Goal: Task Accomplishment & Management: Manage account settings

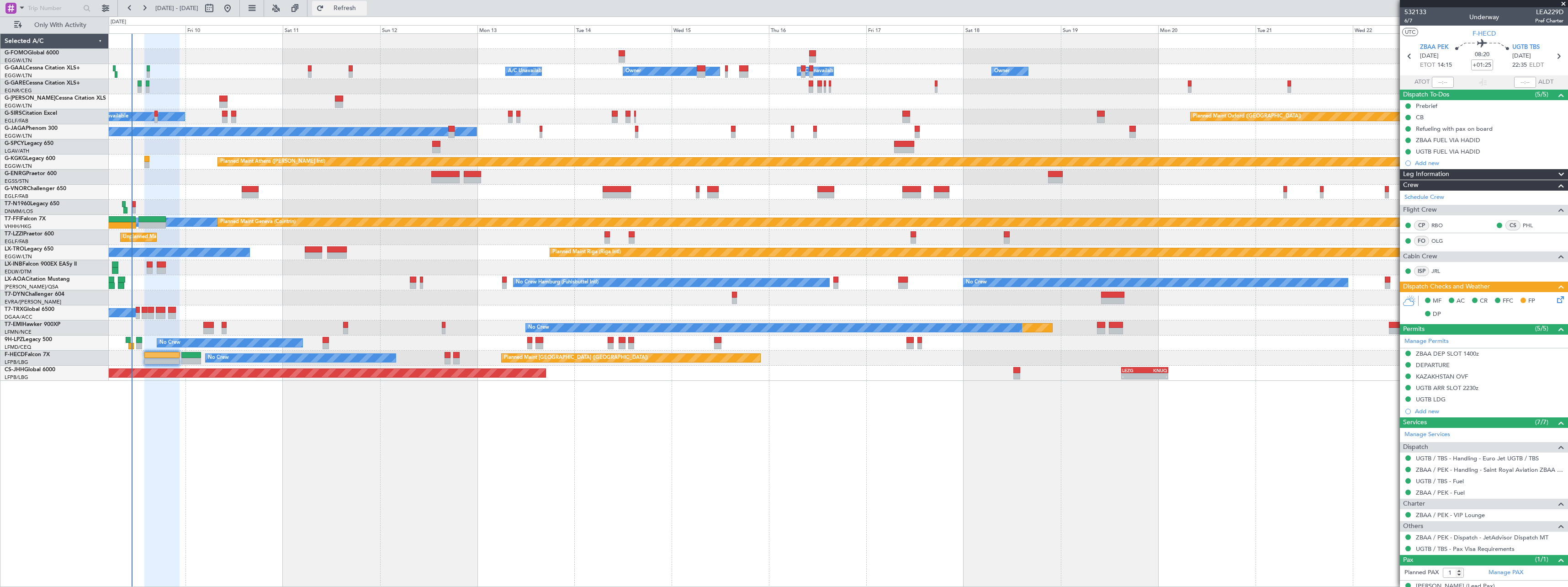
click at [364, 10] on span "Refresh" at bounding box center [345, 8] width 38 height 7
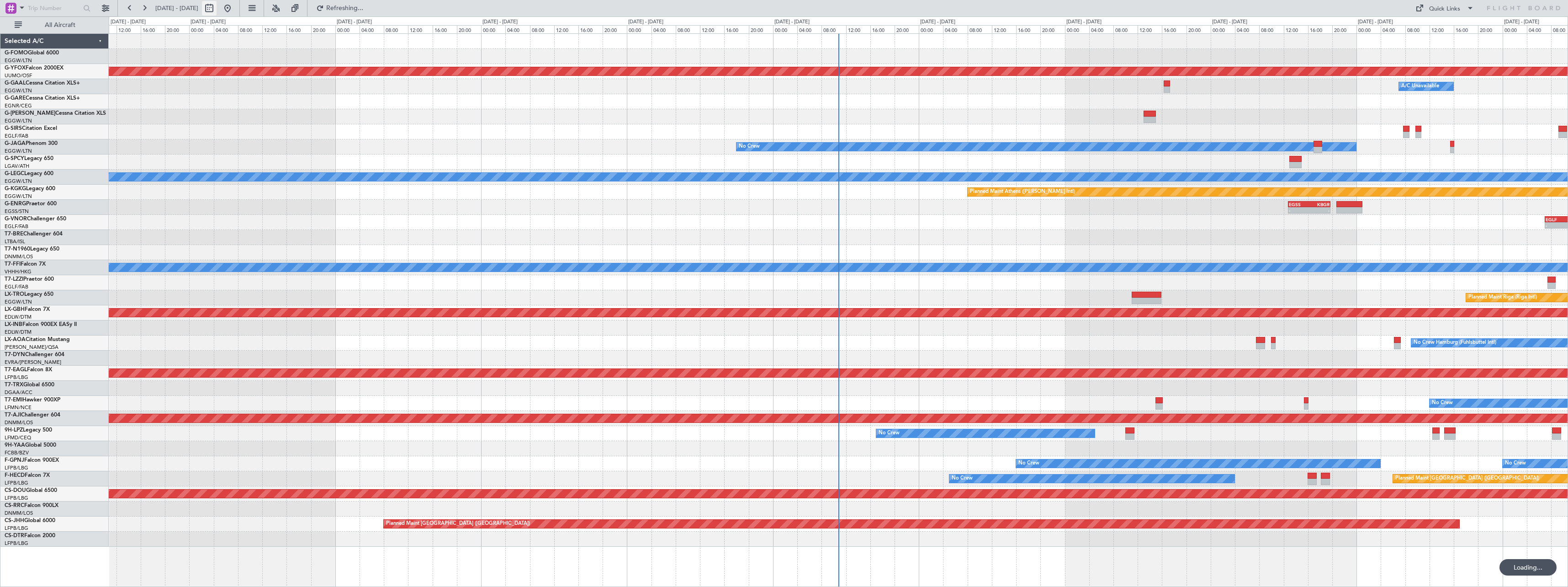
click at [217, 8] on button at bounding box center [209, 8] width 15 height 15
select select "10"
select select "2025"
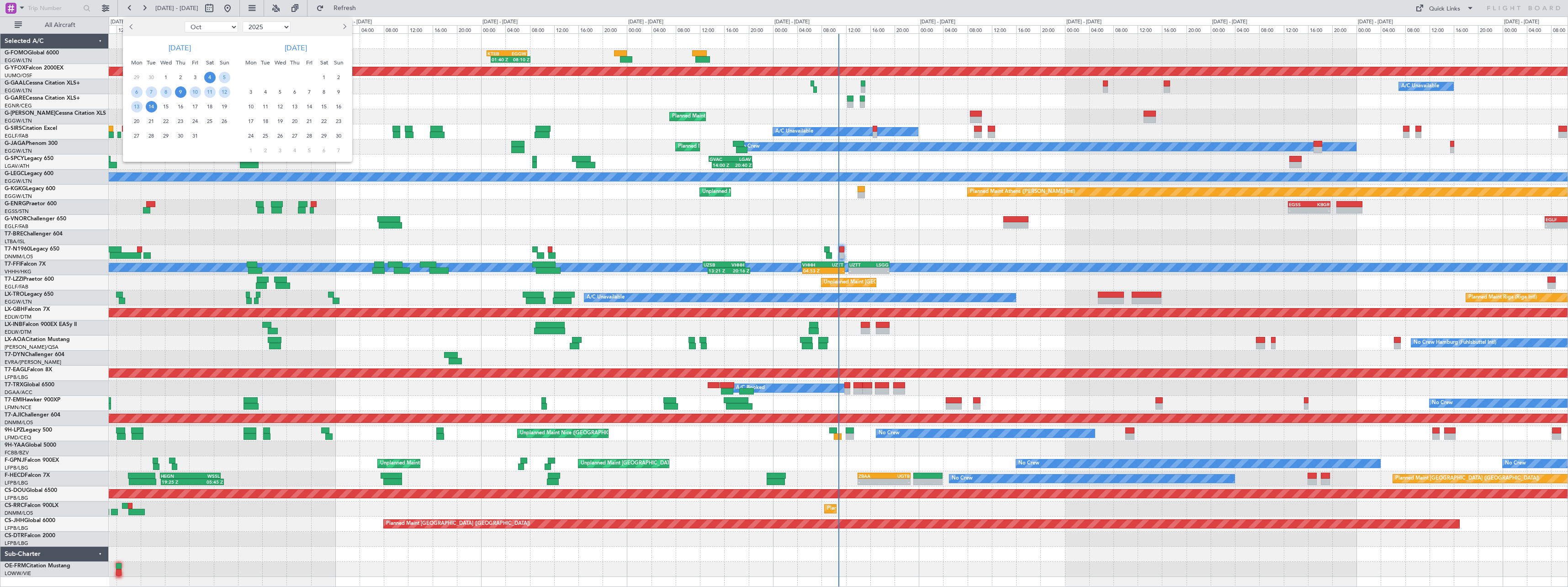
click at [177, 91] on span "9" at bounding box center [181, 92] width 11 height 11
click at [186, 119] on span "23" at bounding box center [181, 121] width 11 height 11
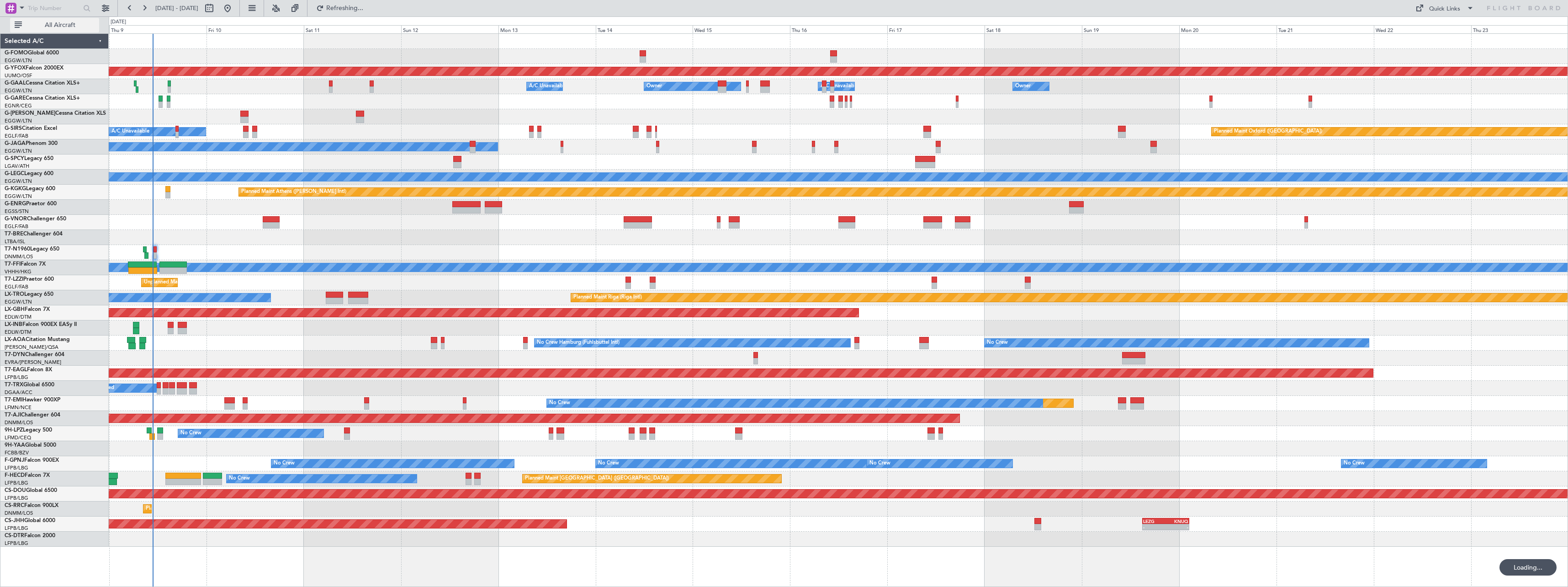
click at [59, 22] on span "All Aircraft" at bounding box center [59, 25] width 73 height 7
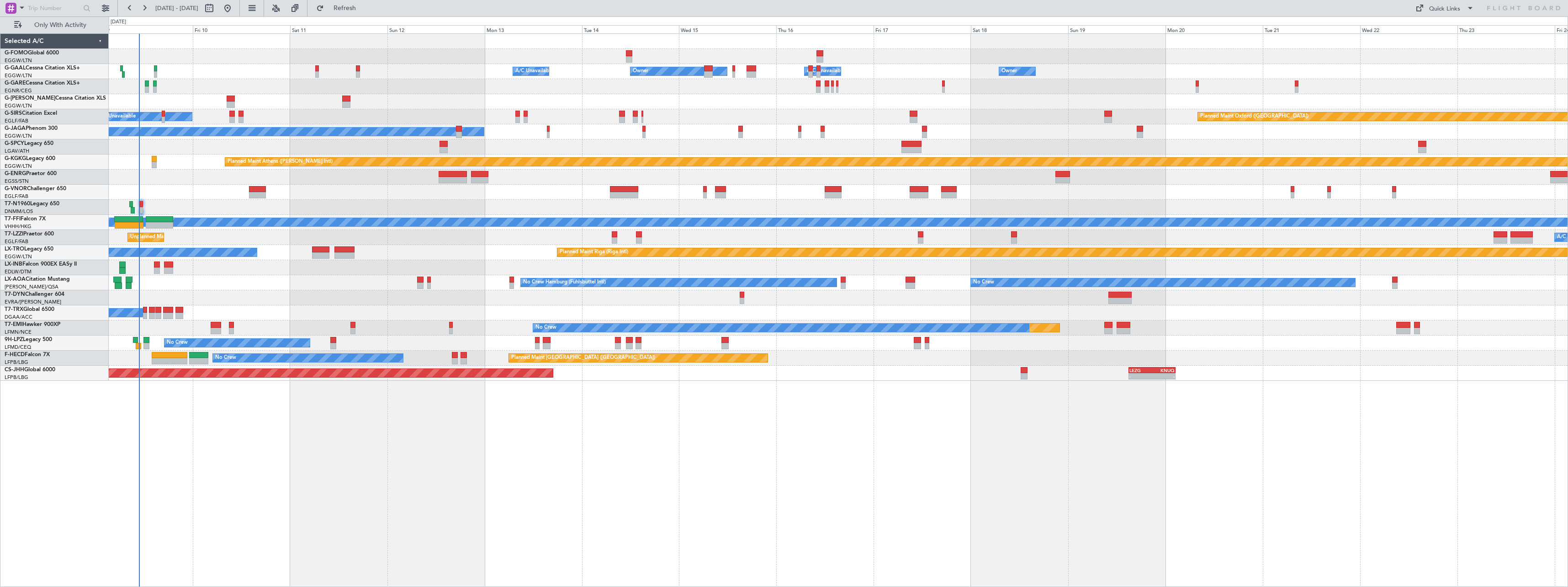
click at [269, 255] on div "Planned Maint Riga (Riga Intl) A/C Unavailable" at bounding box center [838, 252] width 1459 height 15
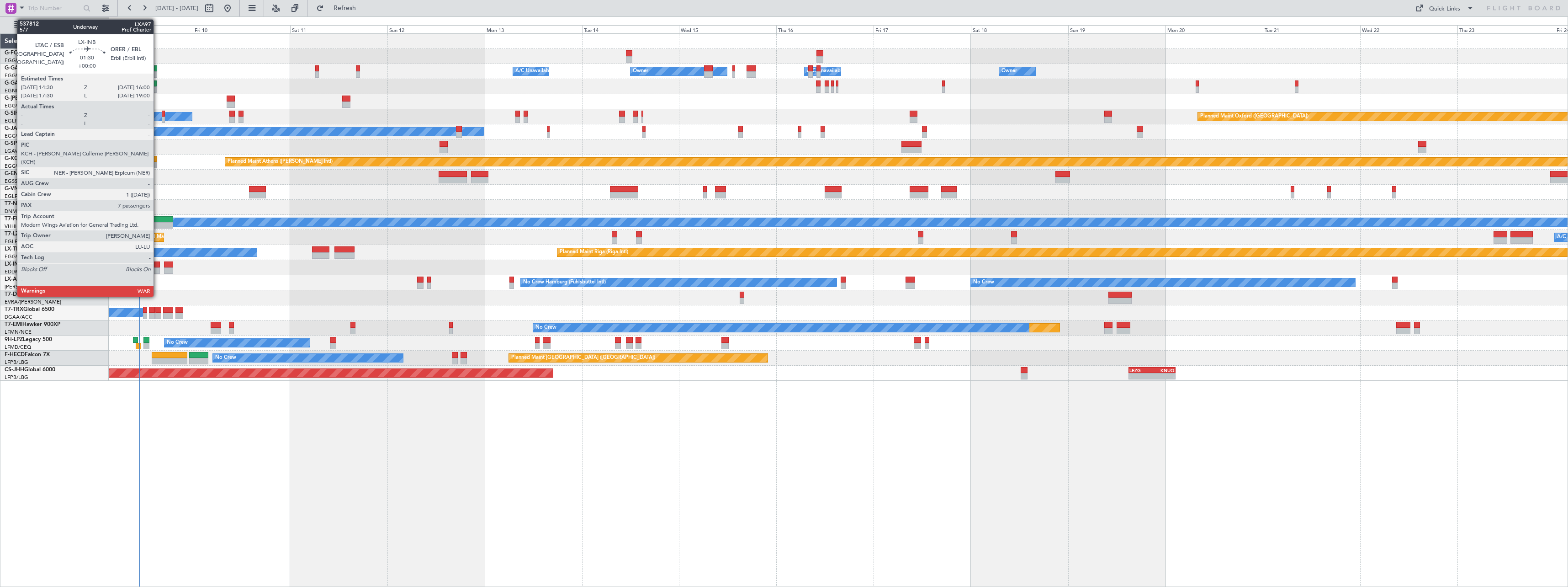
click at [157, 264] on div at bounding box center [157, 265] width 7 height 7
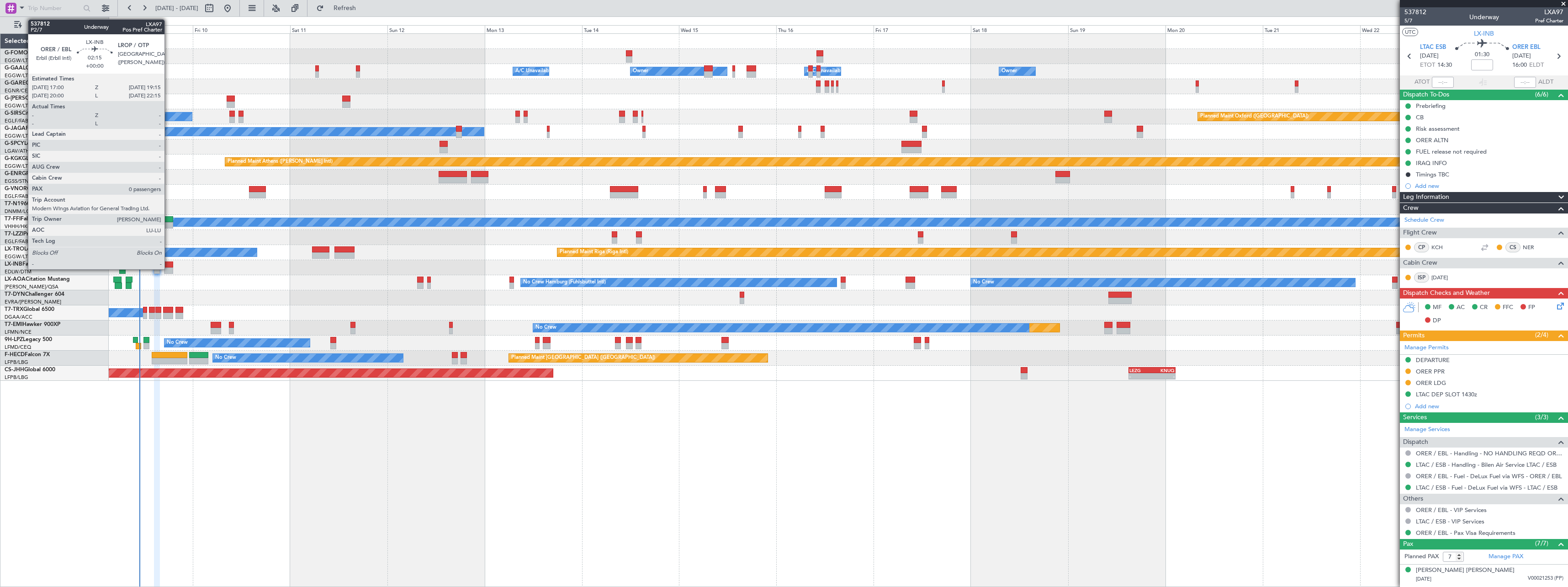
click at [169, 263] on div at bounding box center [168, 265] width 9 height 7
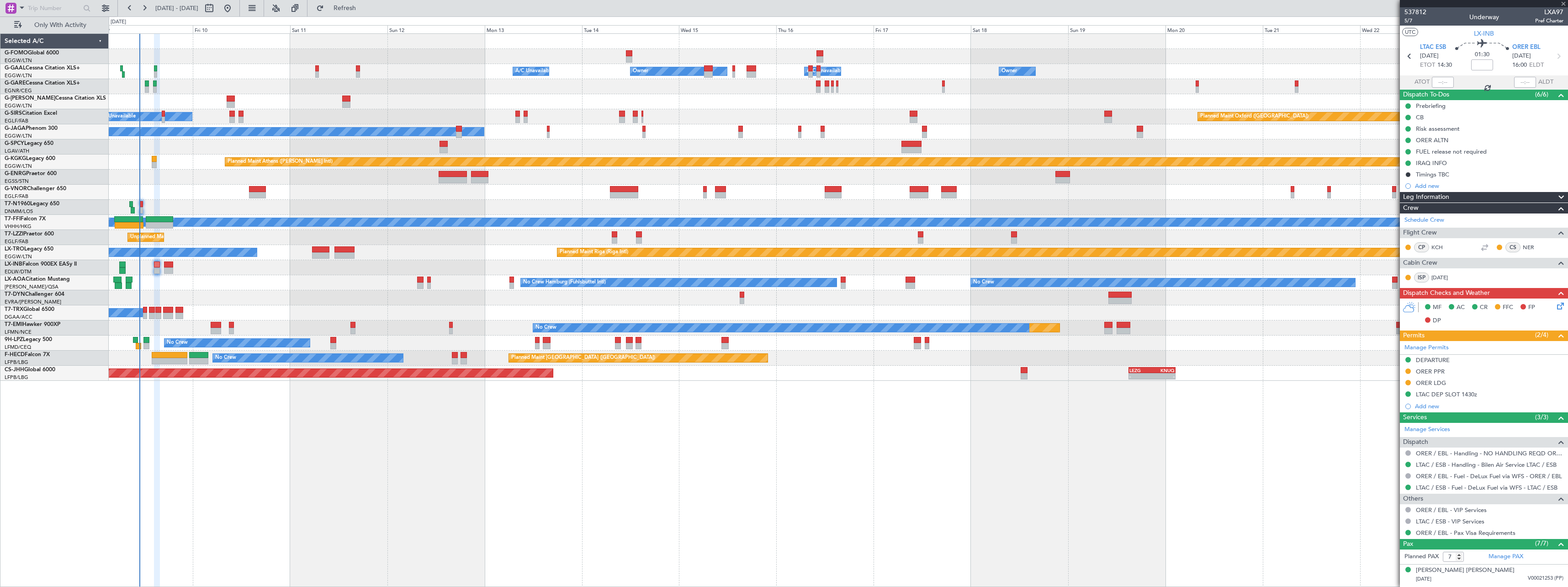
type input "0"
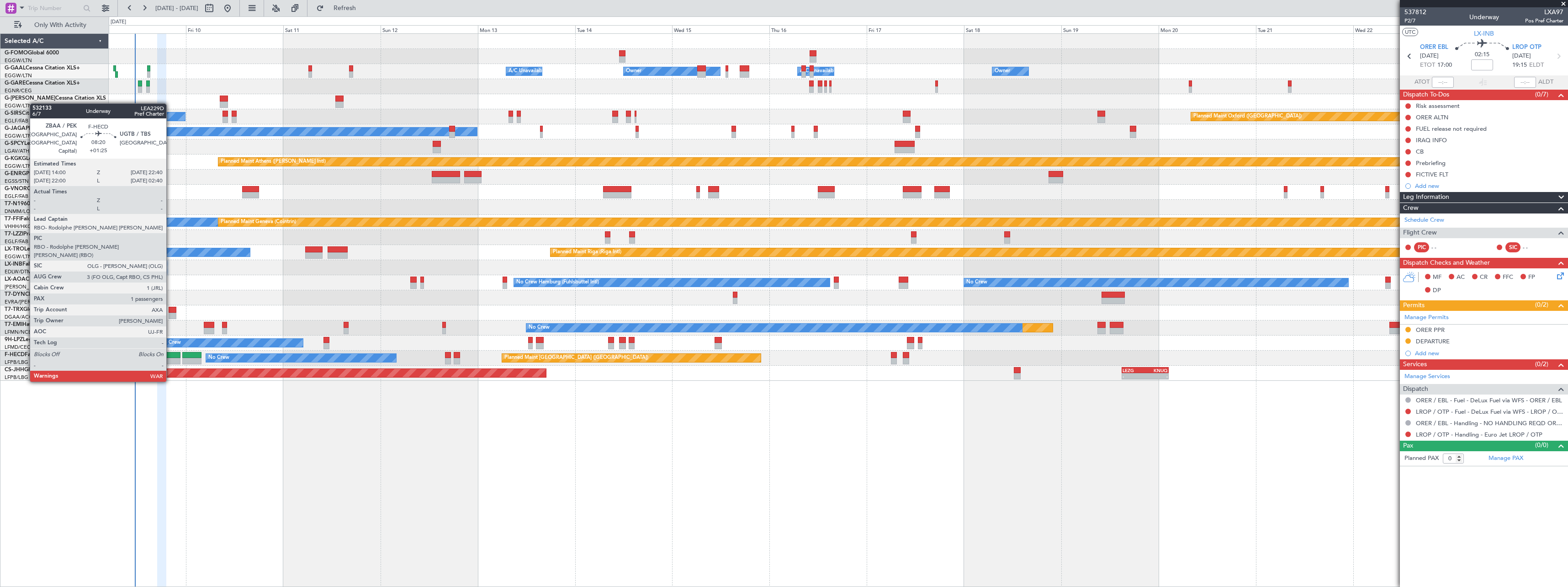
click at [170, 355] on div at bounding box center [162, 355] width 35 height 7
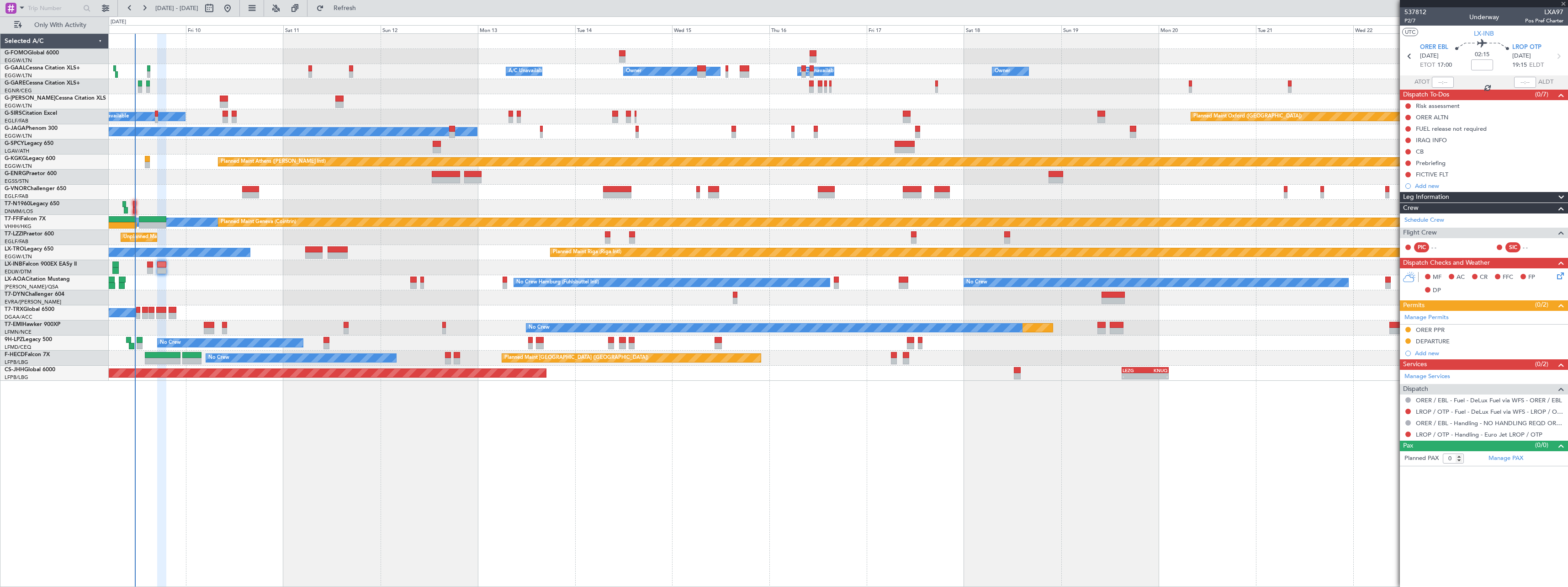
type input "+01:25"
type input "1"
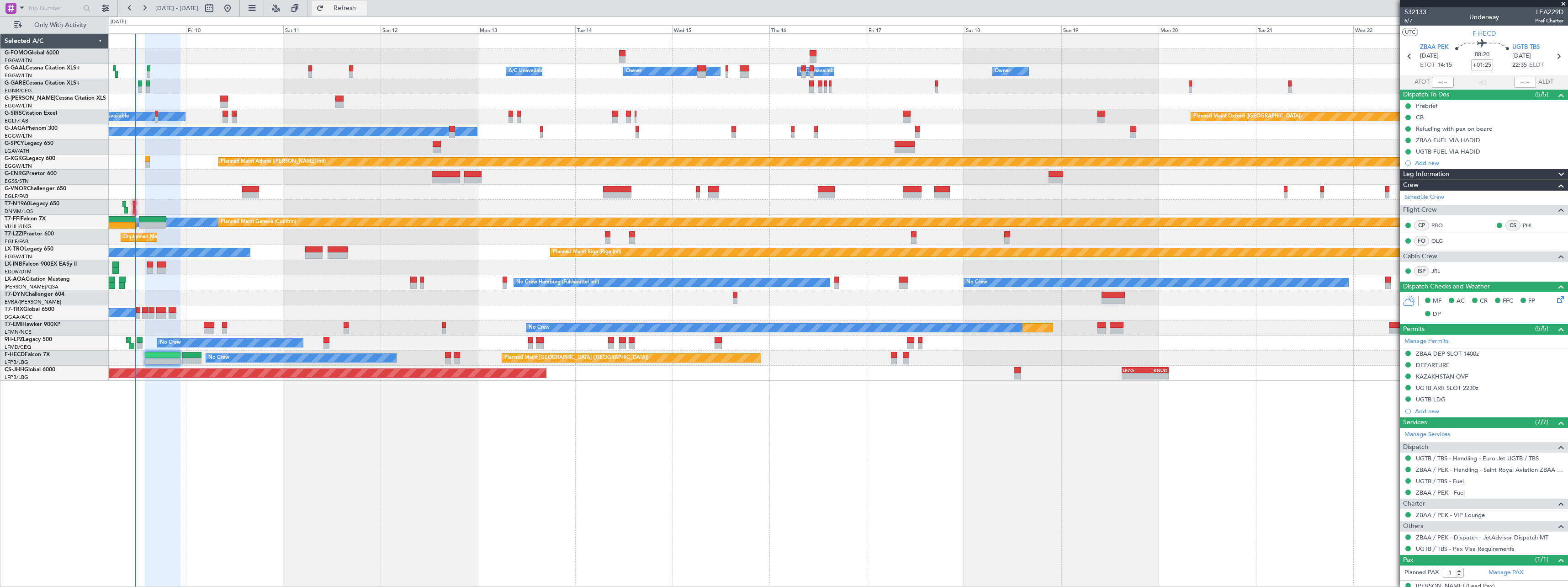
click at [364, 5] on span "Refresh" at bounding box center [345, 8] width 38 height 7
click at [364, 8] on span "Refresh" at bounding box center [345, 8] width 38 height 7
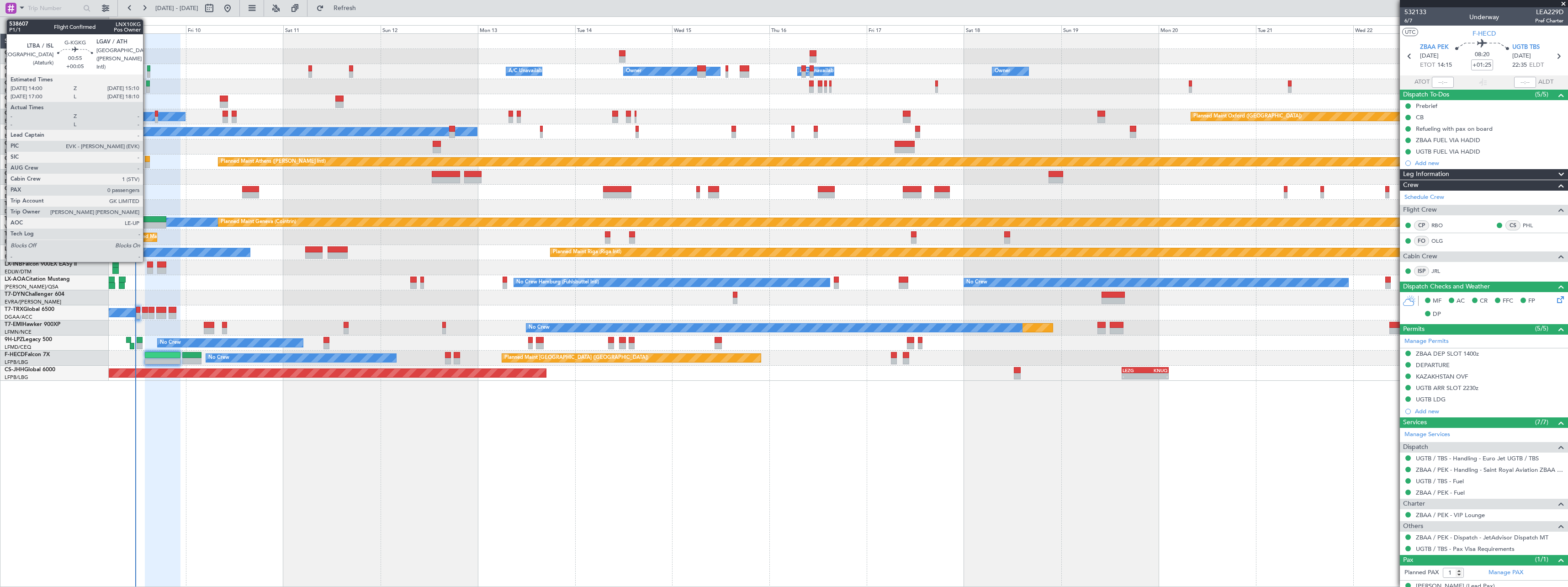
click at [147, 163] on div at bounding box center [148, 165] width 5 height 7
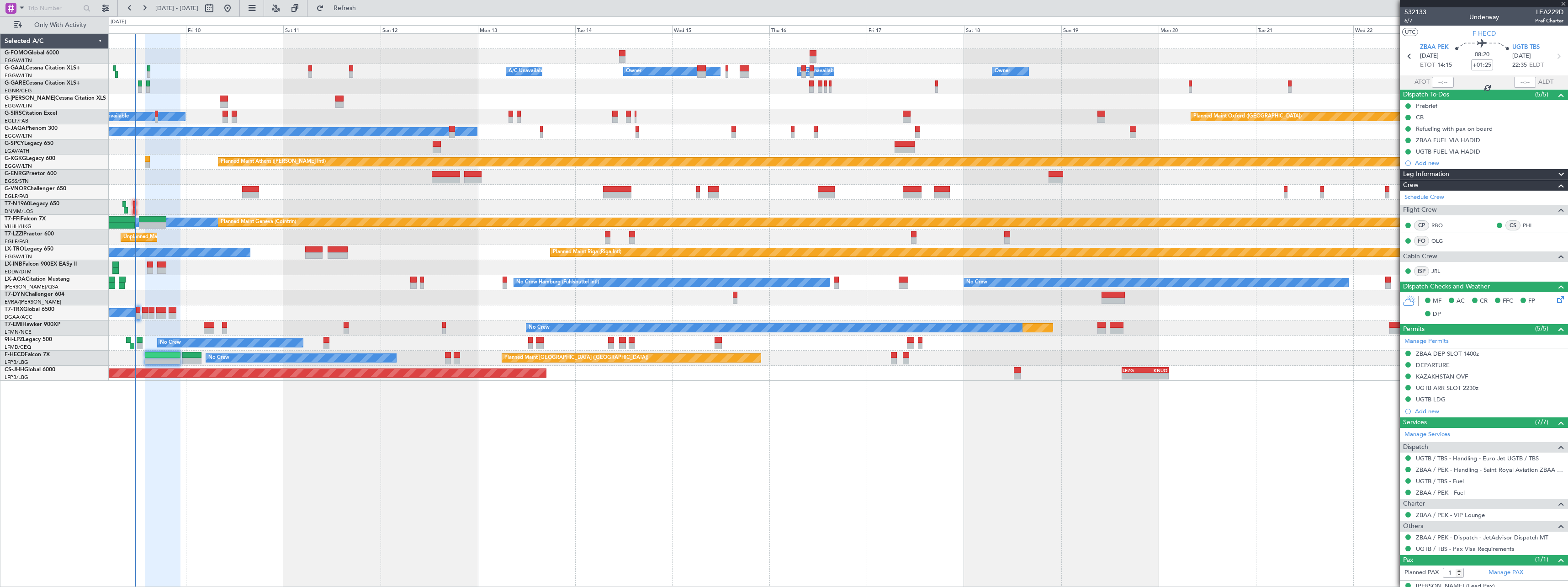
type input "+00:05"
type input "0"
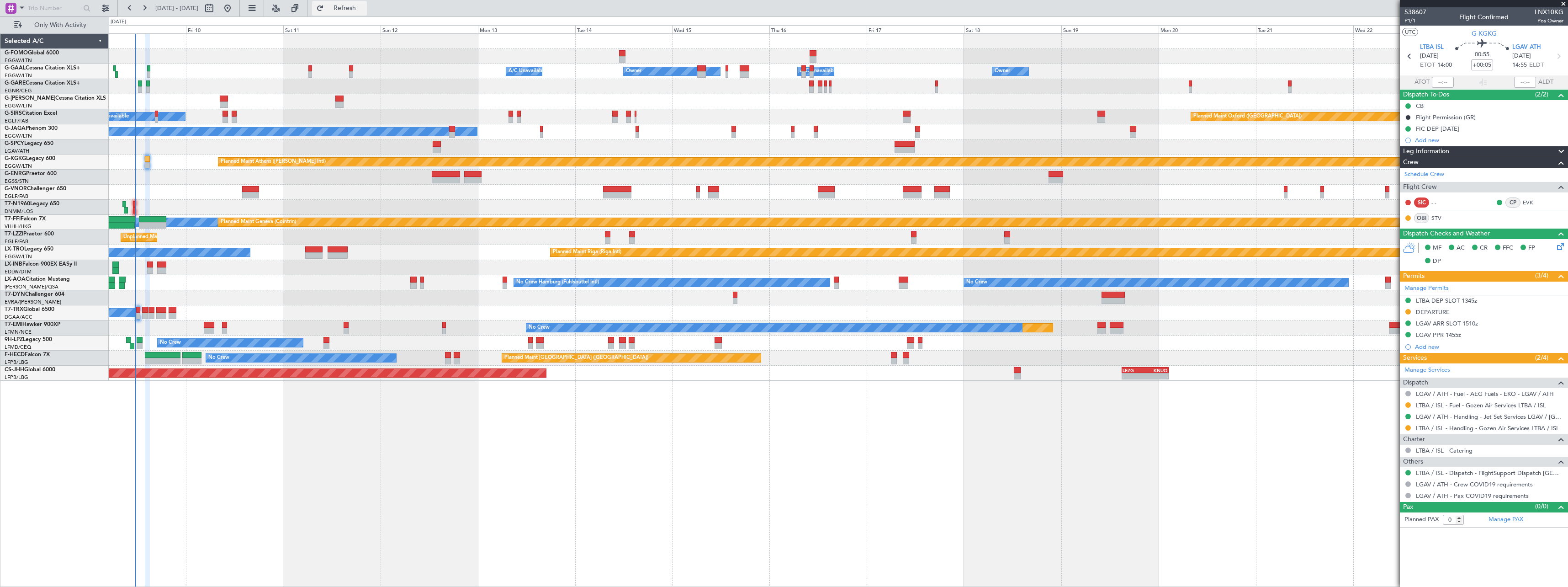
click at [364, 6] on span "Refresh" at bounding box center [345, 8] width 38 height 7
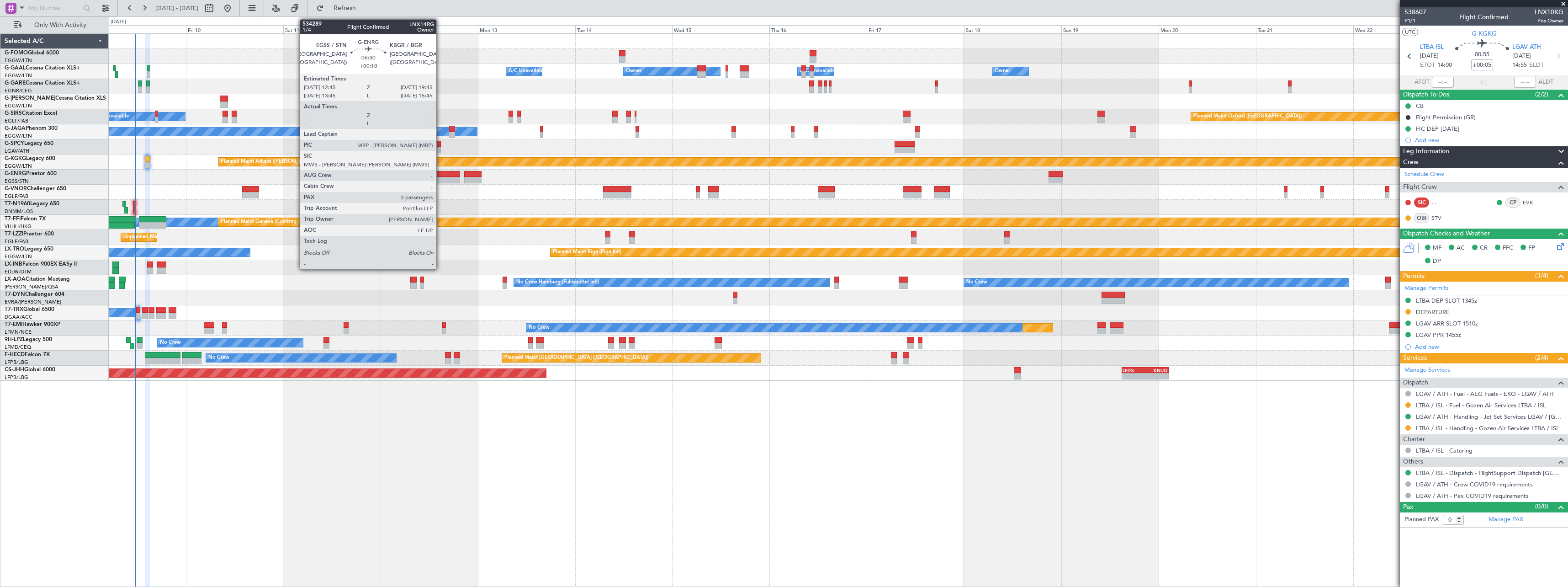
click at [440, 179] on div at bounding box center [446, 180] width 29 height 7
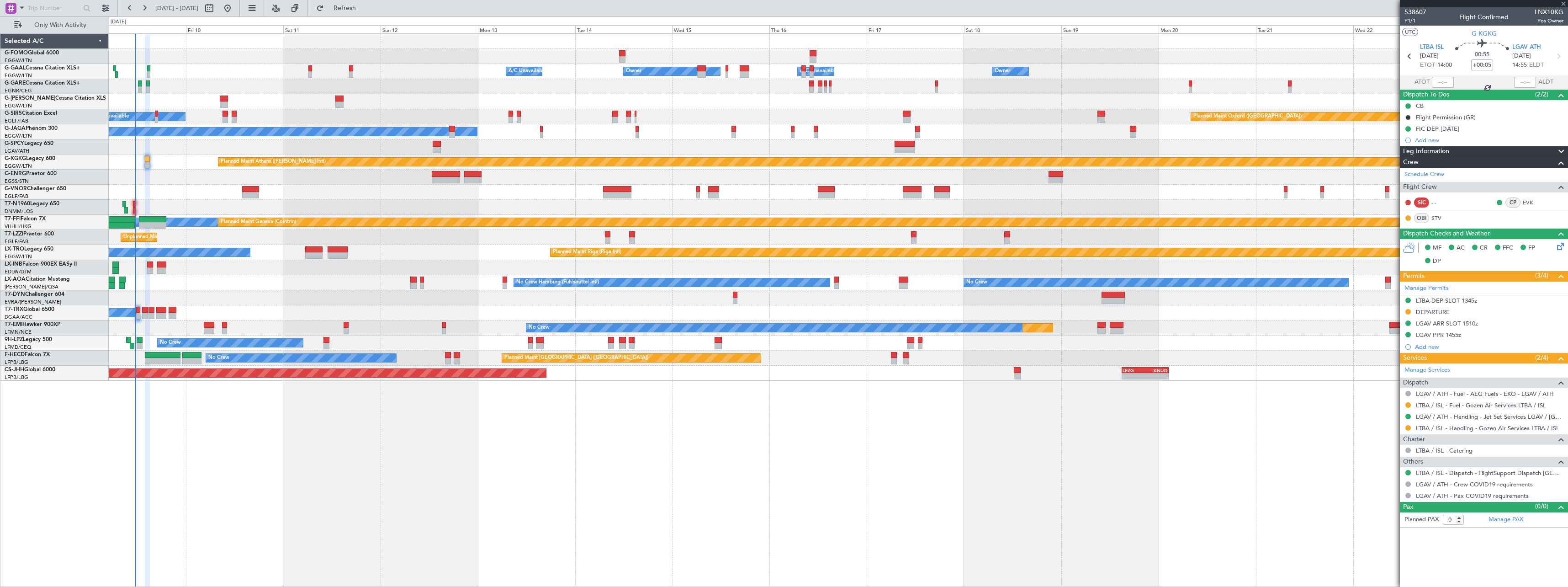
type input "+00:10"
type input "3"
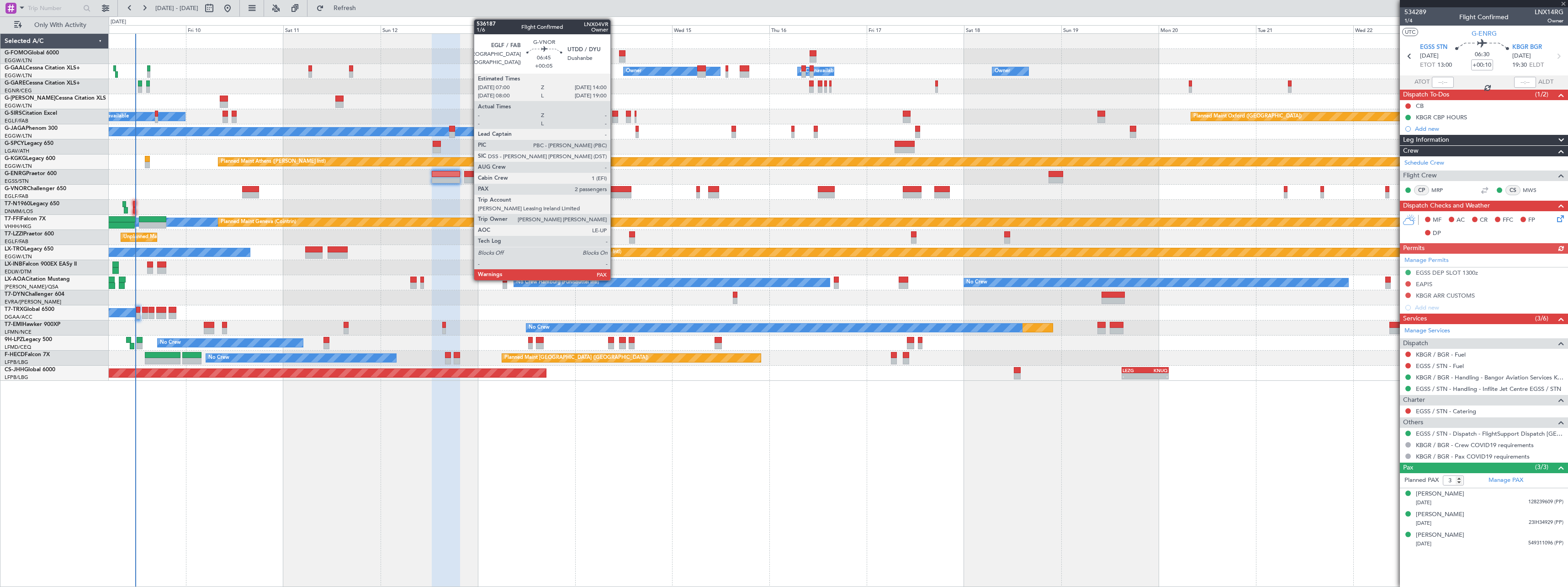
click at [614, 192] on div at bounding box center [617, 195] width 29 height 7
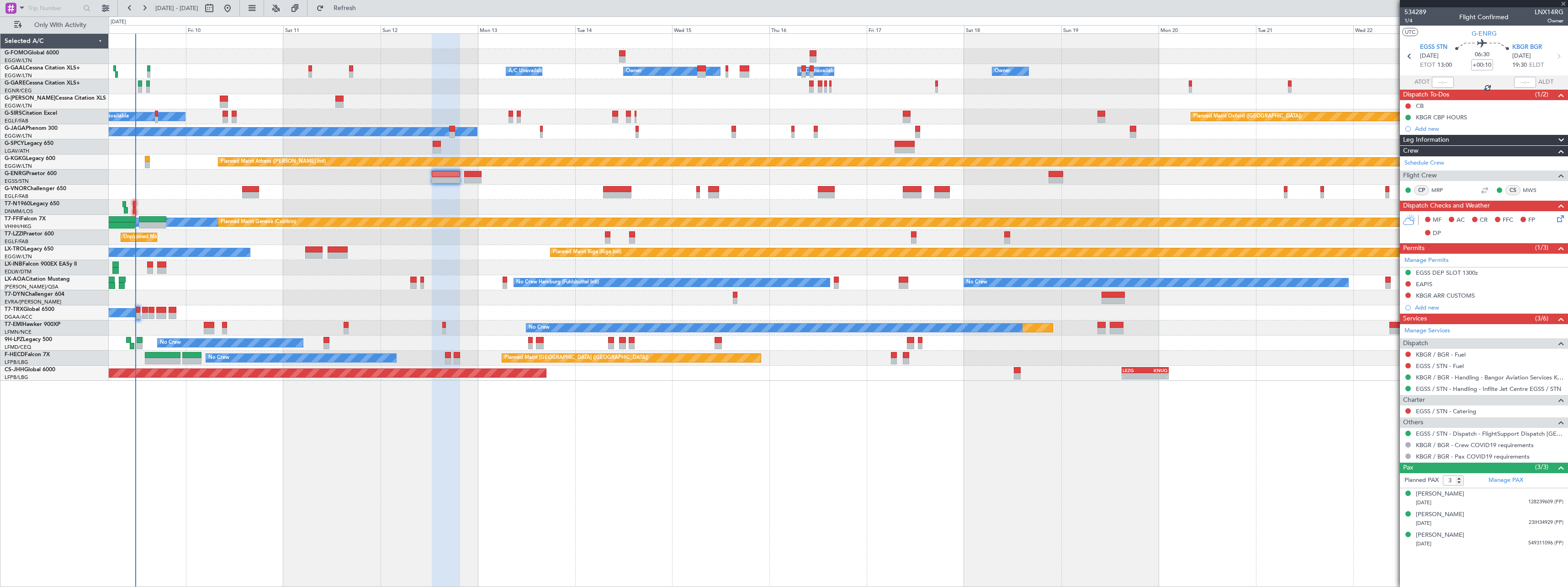
type input "+00:05"
type input "2"
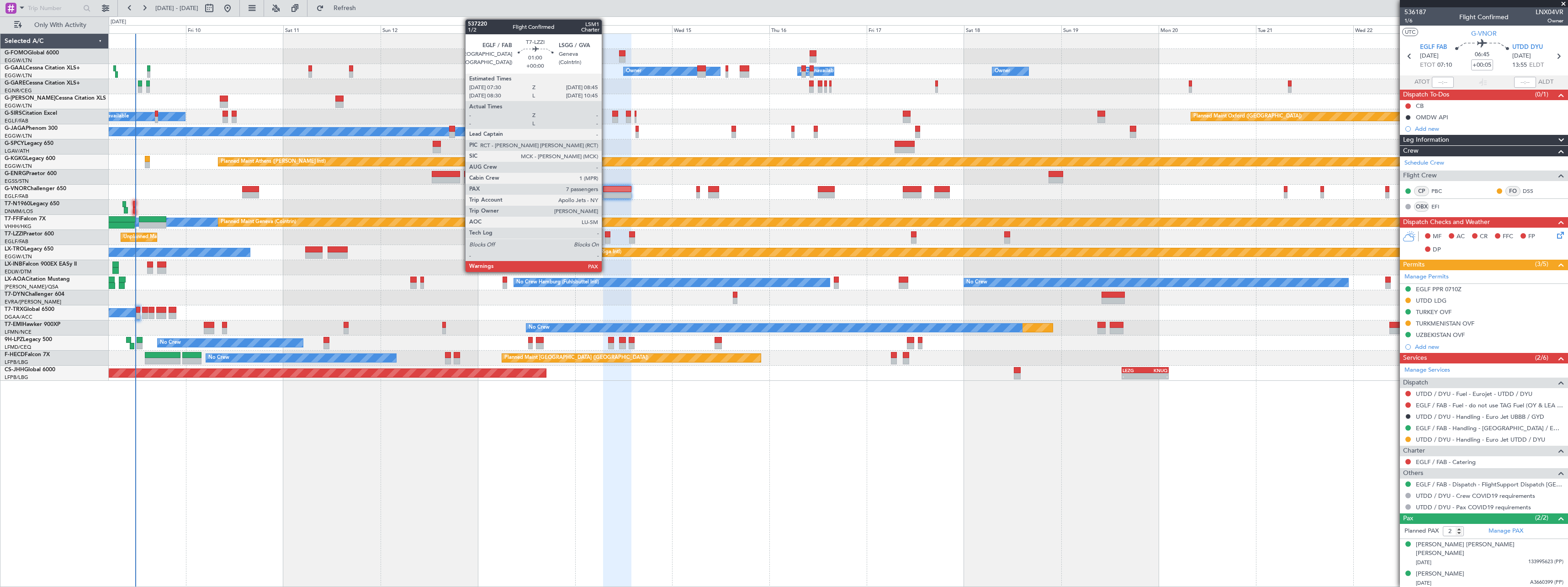
click at [606, 233] on div at bounding box center [607, 235] width 6 height 7
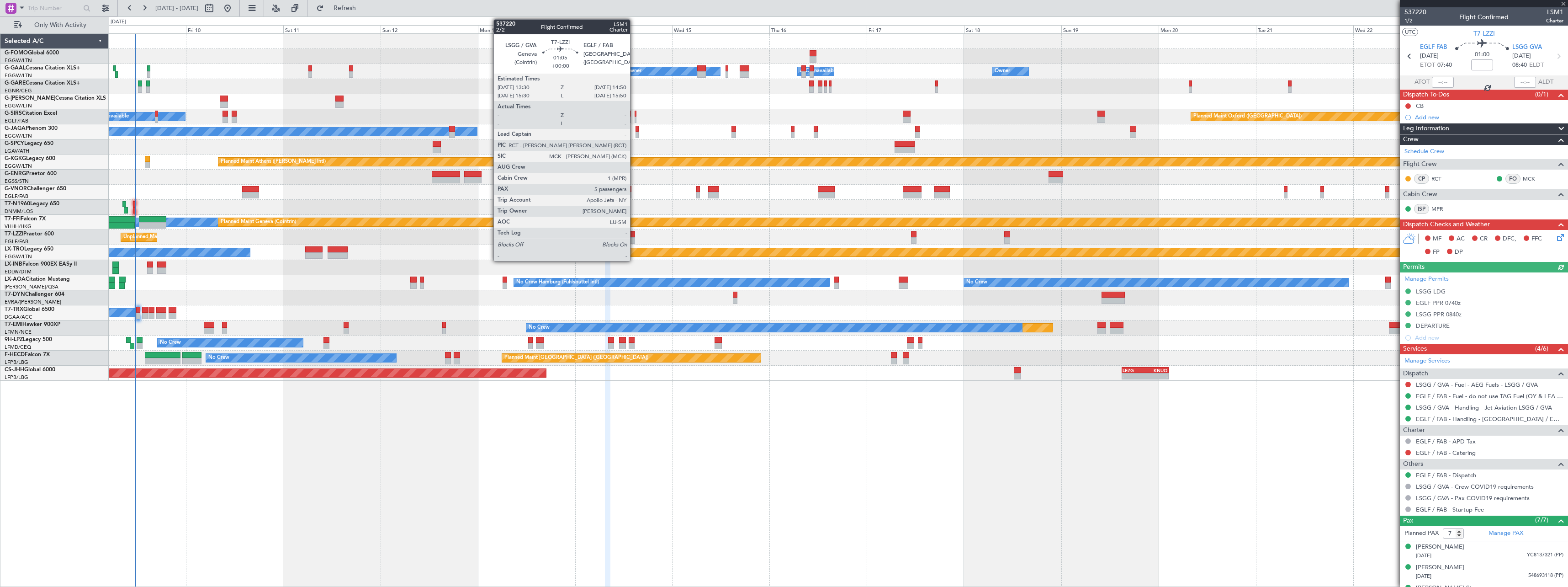
click at [634, 235] on div at bounding box center [632, 235] width 6 height 7
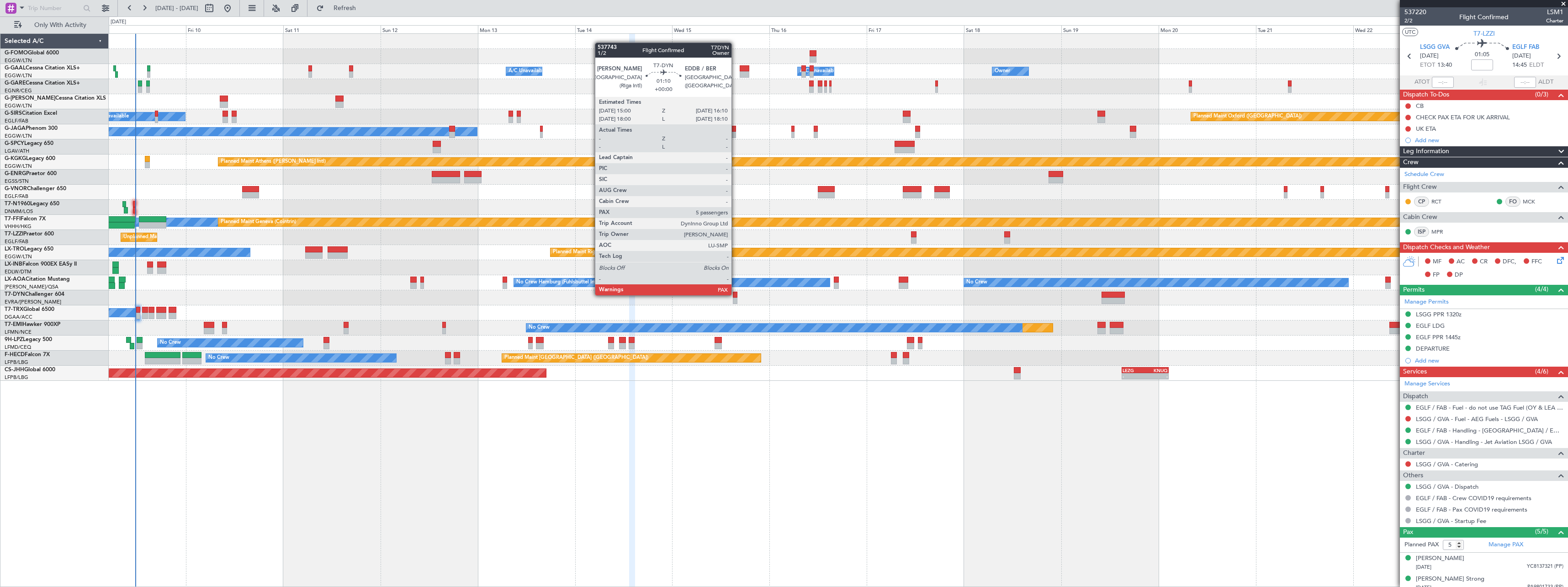
click at [735, 294] on div at bounding box center [735, 295] width 5 height 7
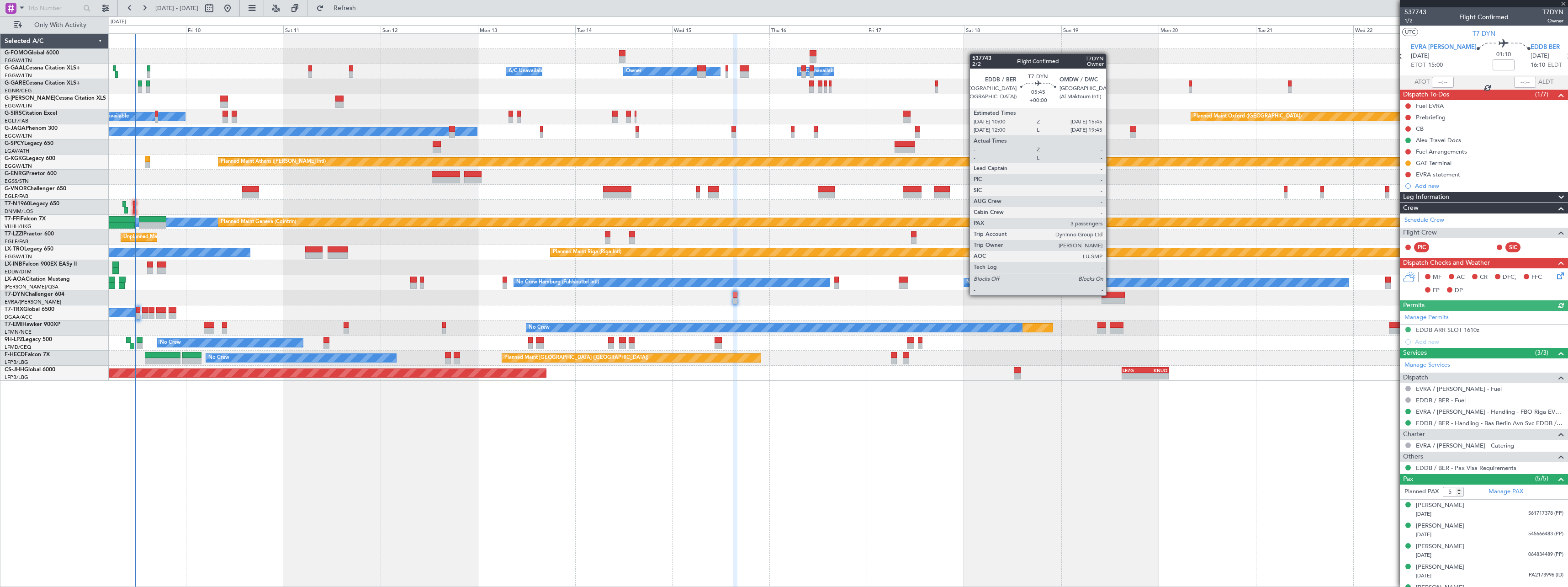
click at [1110, 294] on div at bounding box center [1112, 295] width 24 height 7
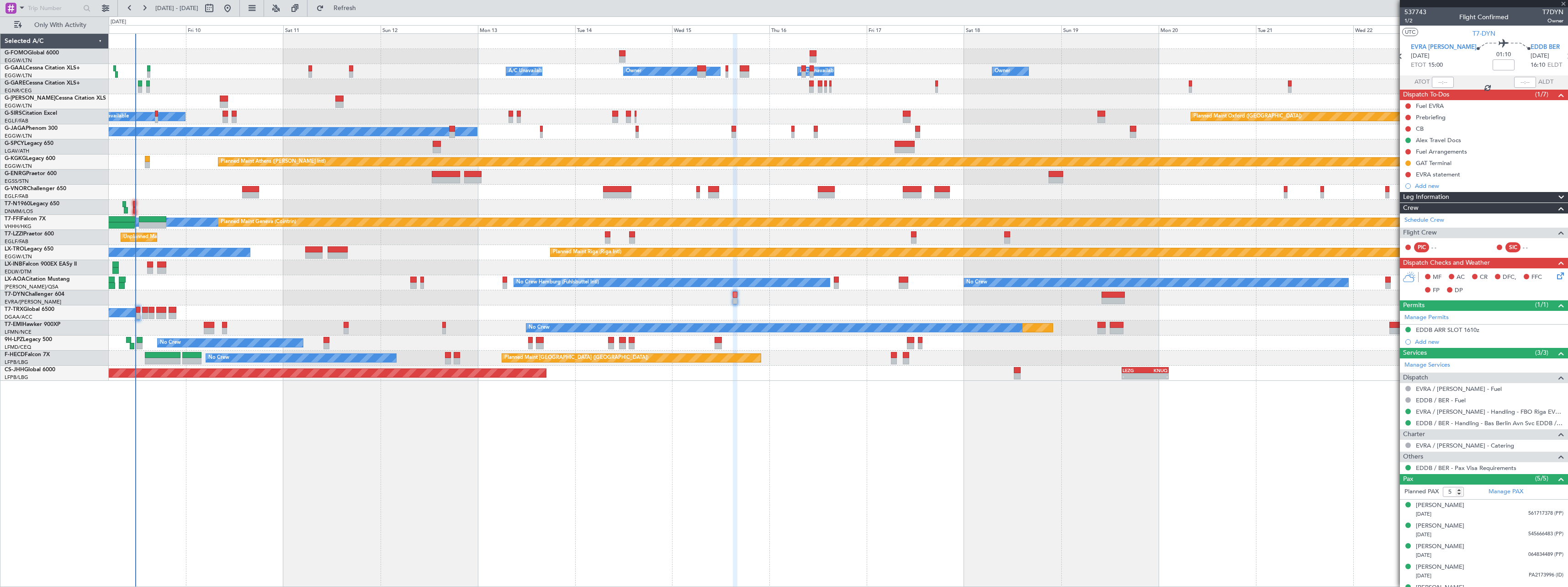
type input "3"
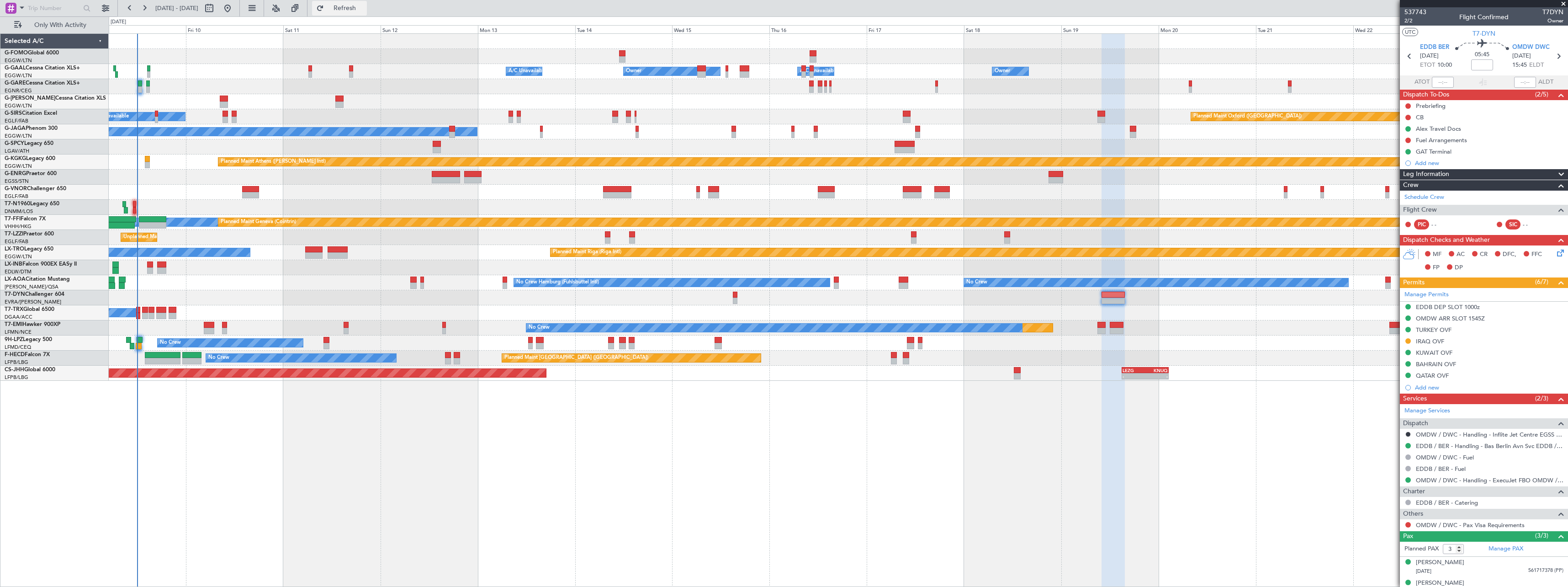
click at [364, 9] on span "Refresh" at bounding box center [345, 8] width 38 height 7
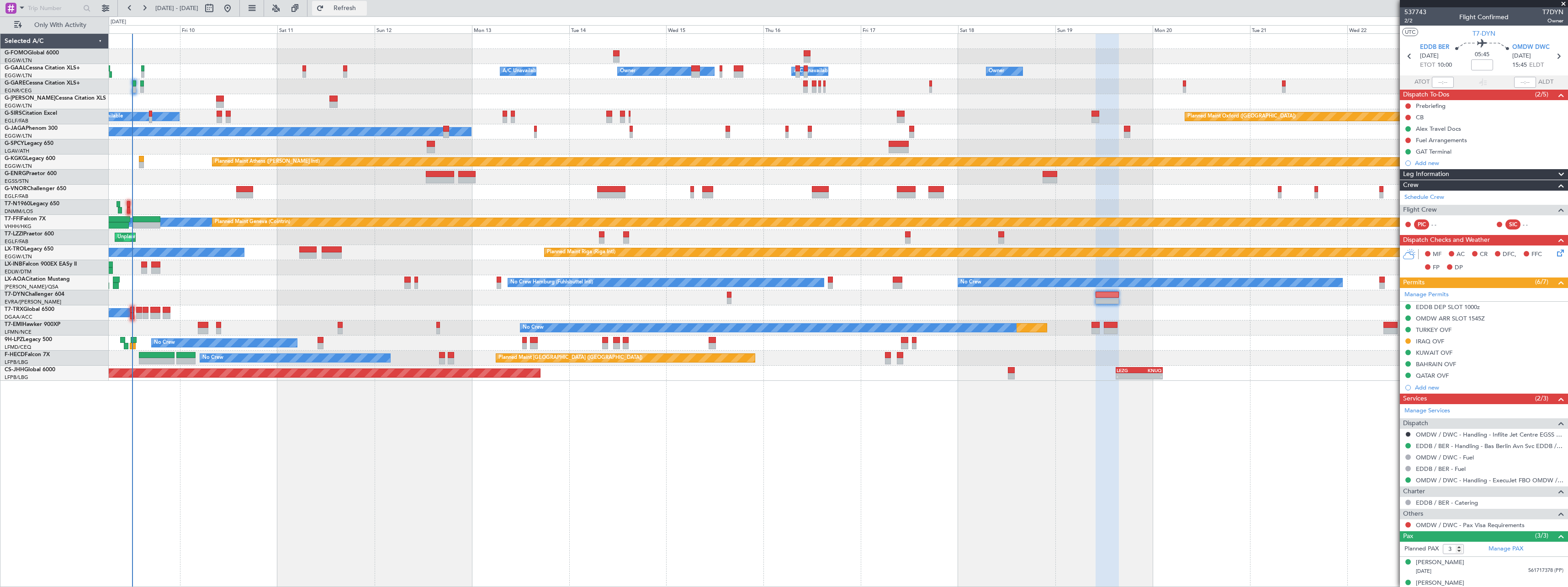
click at [364, 10] on span "Refresh" at bounding box center [345, 8] width 38 height 7
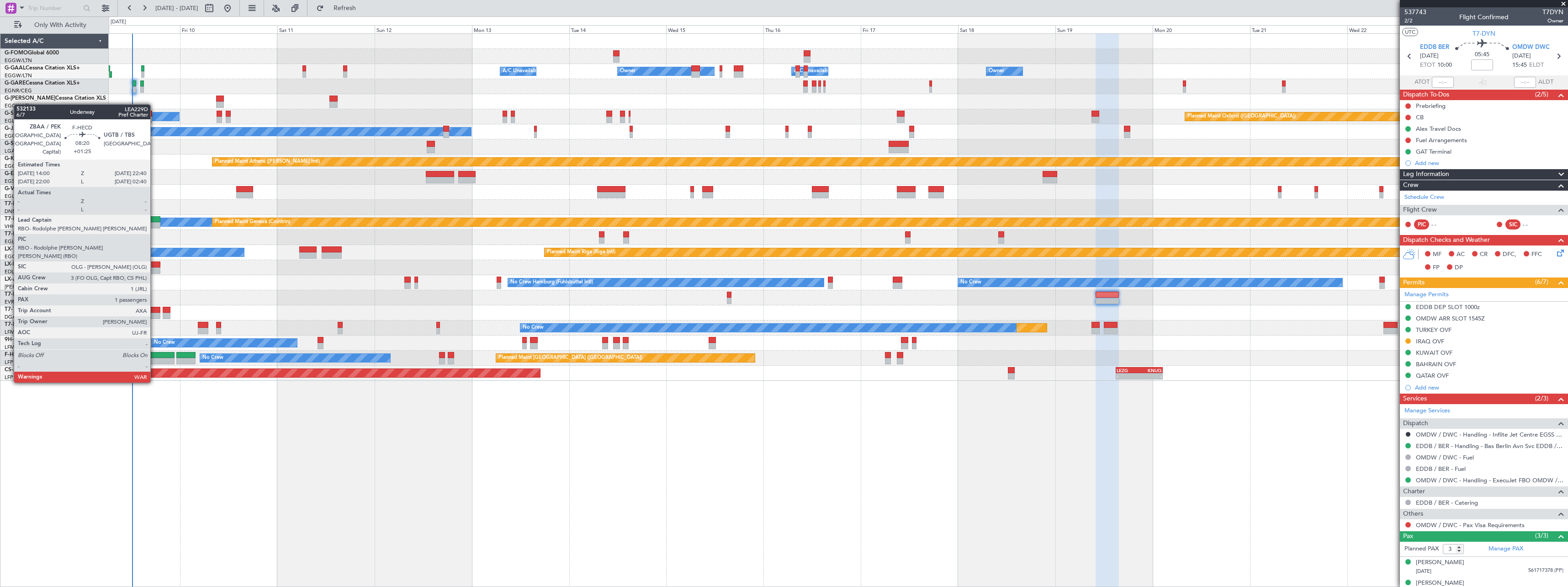
click at [154, 356] on div at bounding box center [156, 355] width 35 height 7
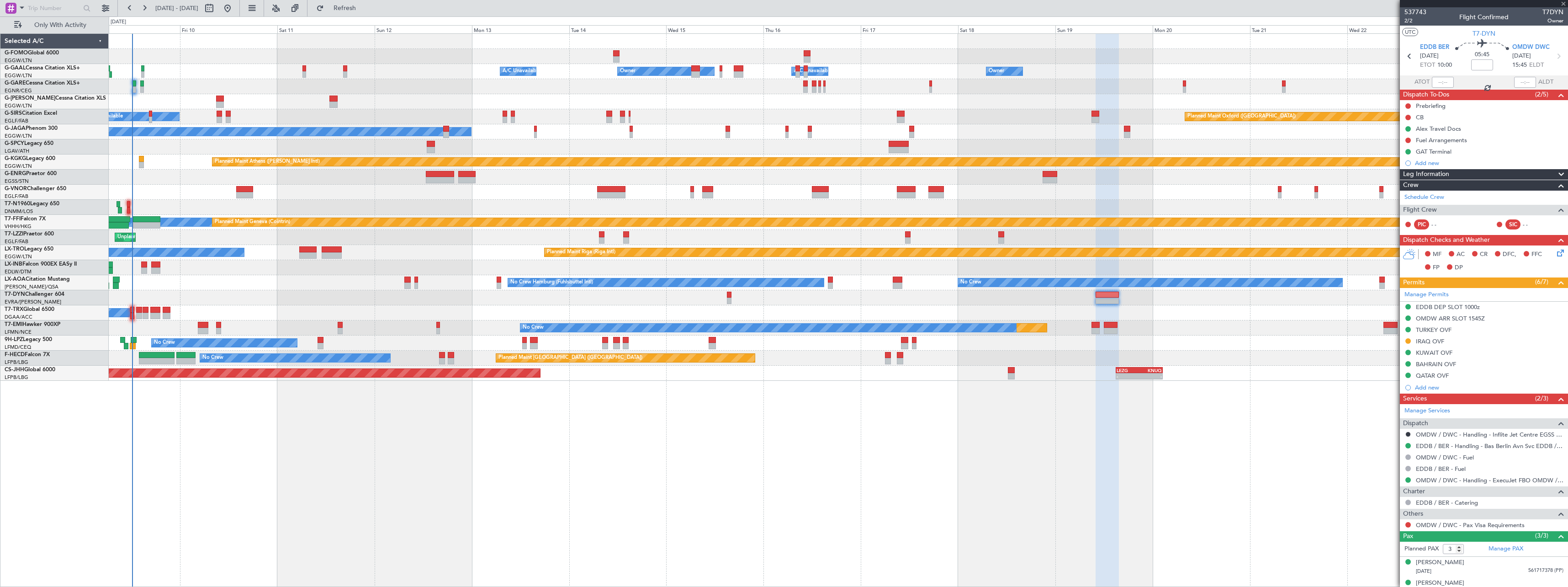
type input "+01:25"
type input "1"
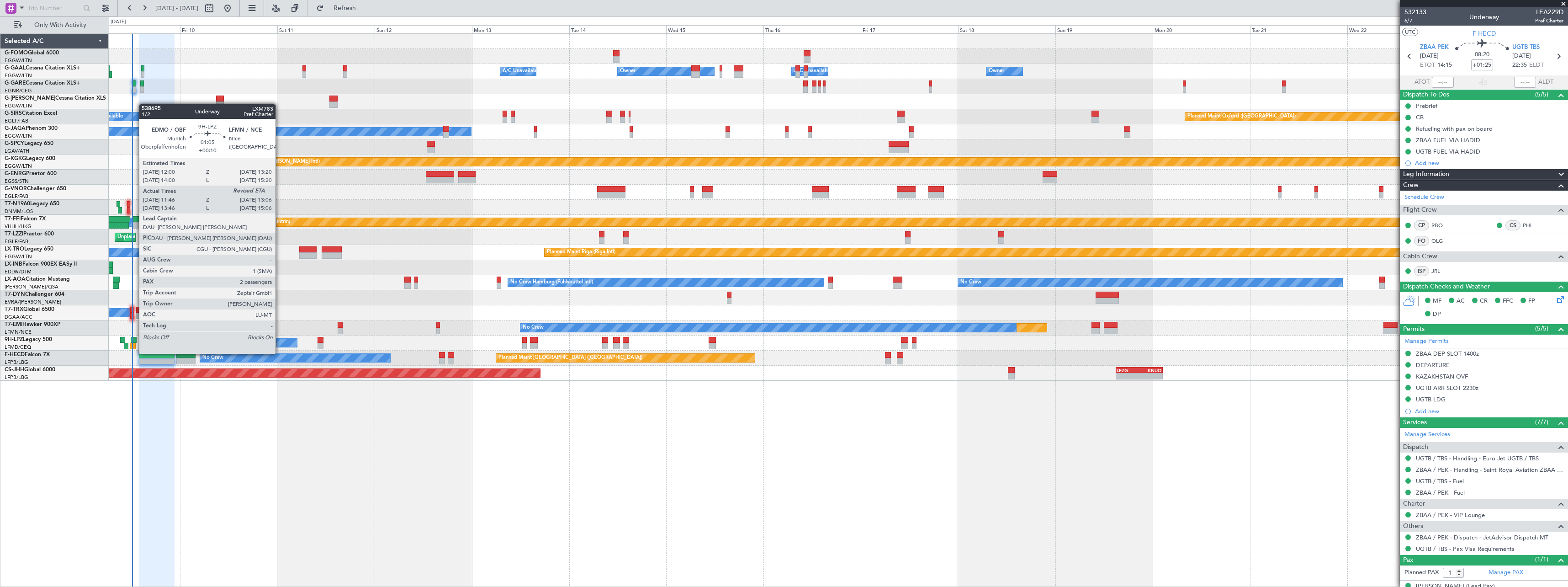
click at [134, 345] on div at bounding box center [132, 346] width 6 height 7
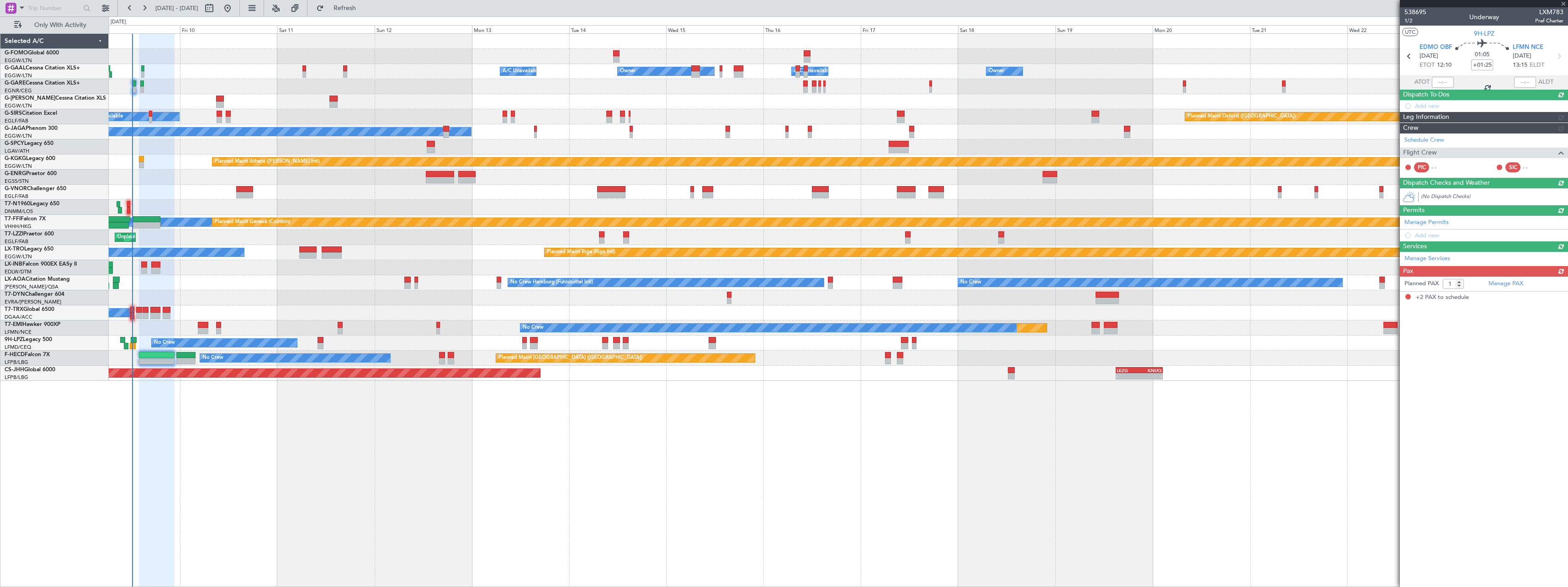
type input "+00:10"
type input "11:56"
type input "2"
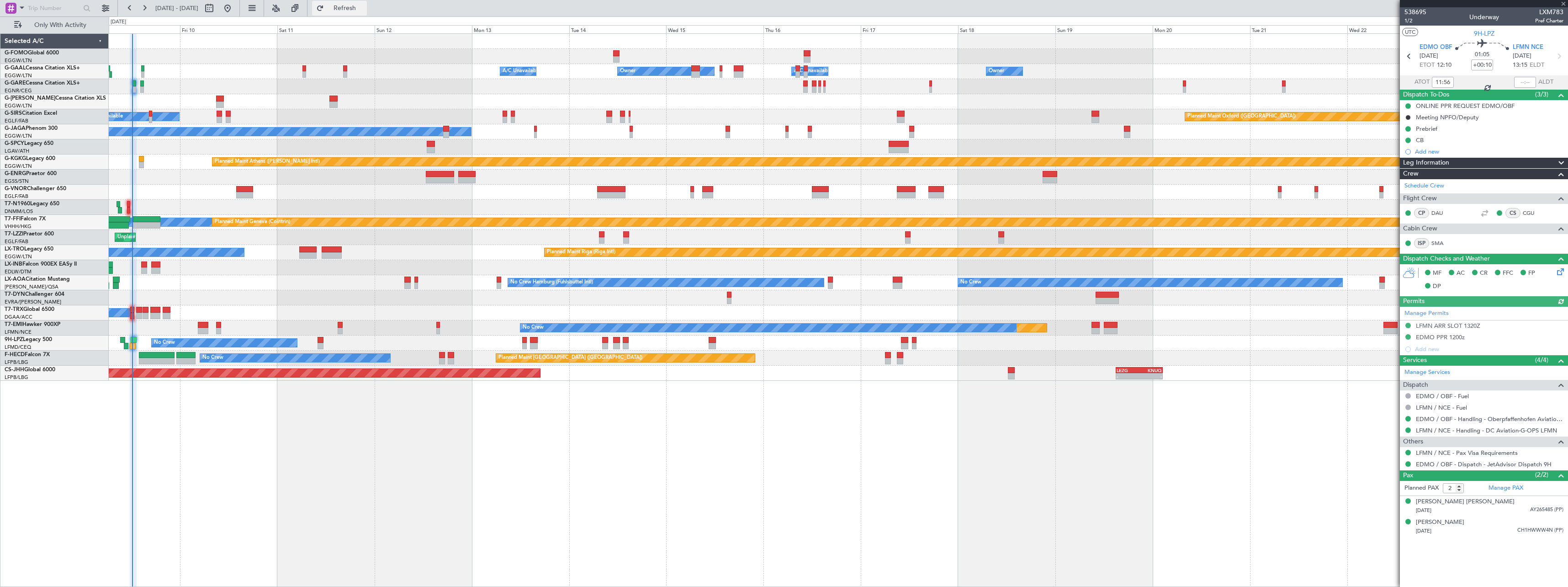
click at [364, 6] on span "Refresh" at bounding box center [345, 8] width 38 height 7
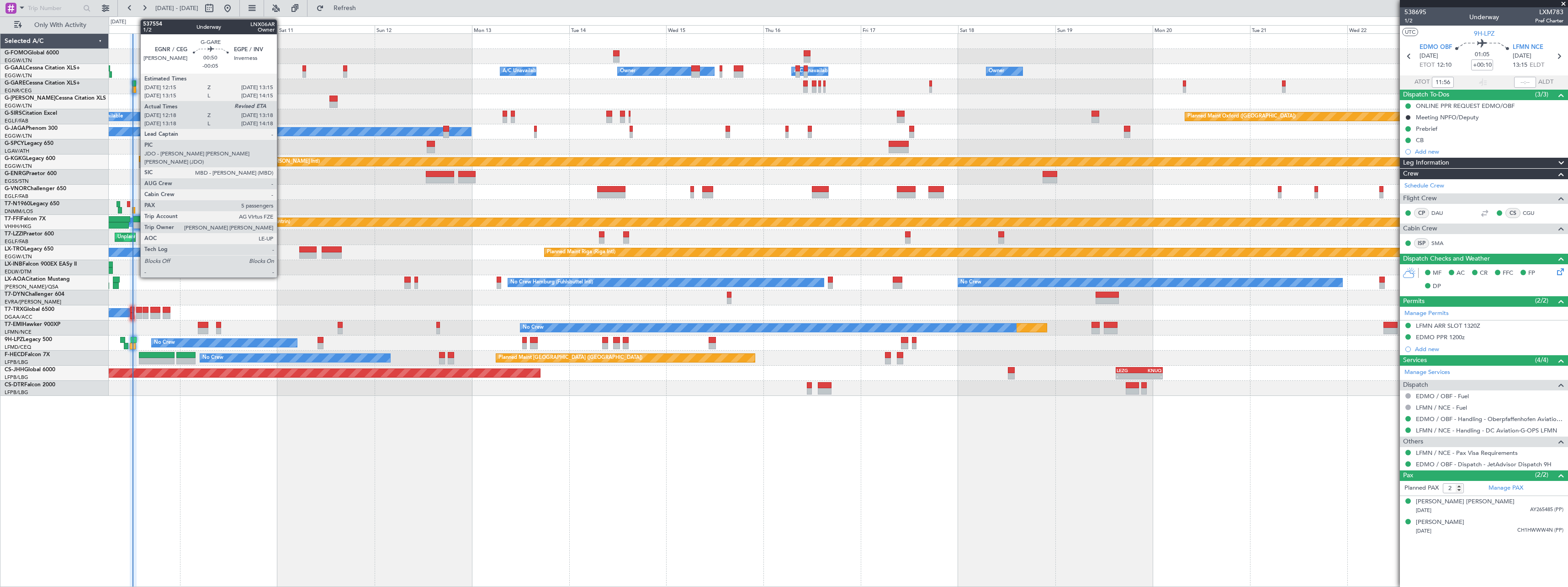
click at [135, 82] on div at bounding box center [134, 84] width 4 height 7
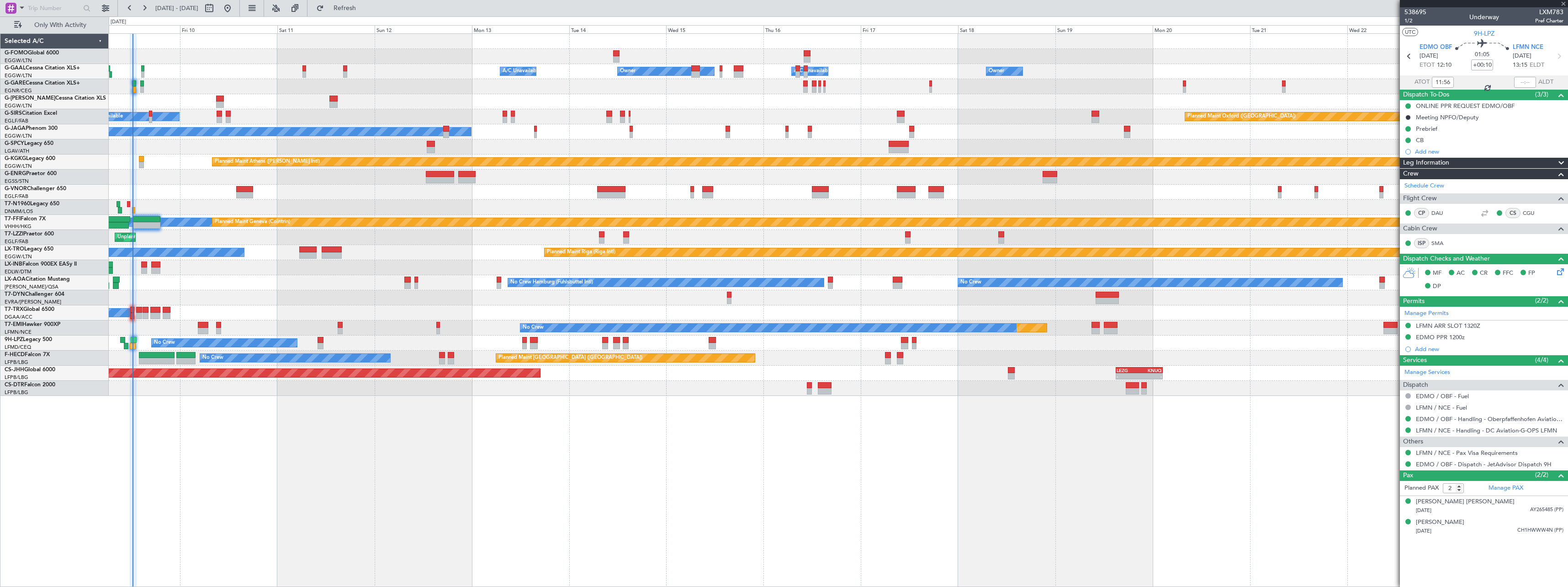
type input "-00:05"
type input "12:18"
type input "5"
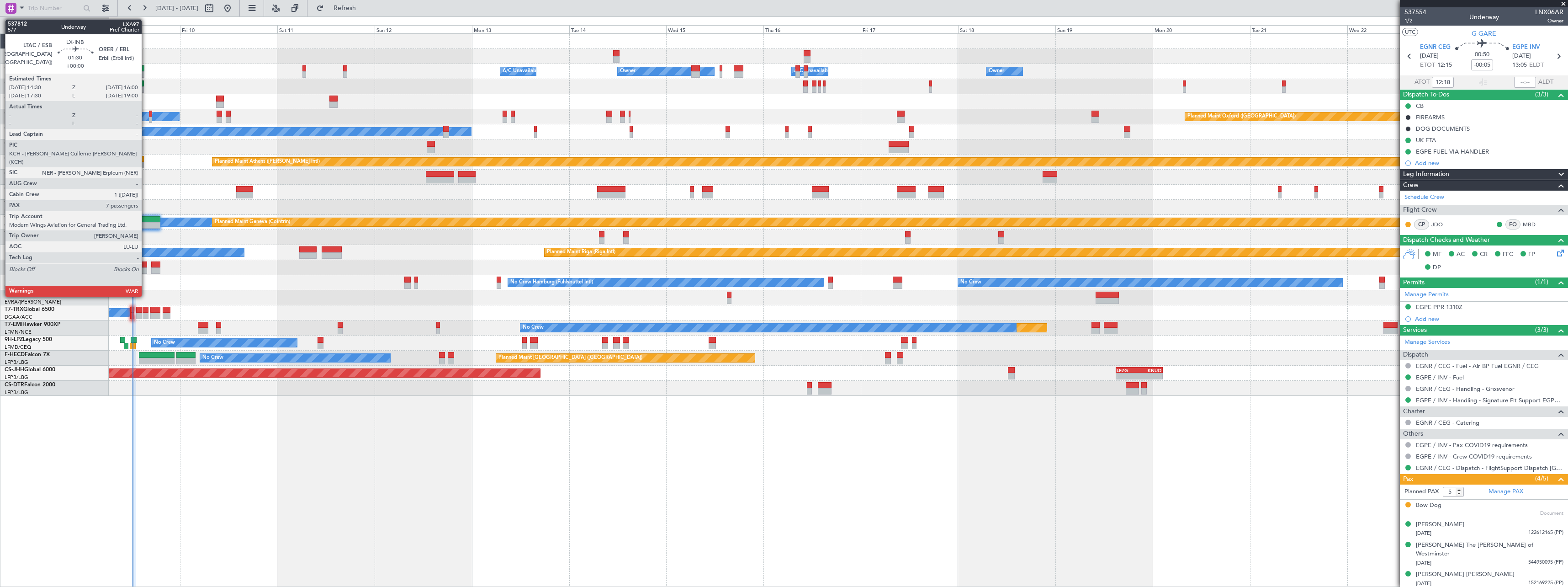
click at [146, 267] on div at bounding box center [144, 265] width 7 height 7
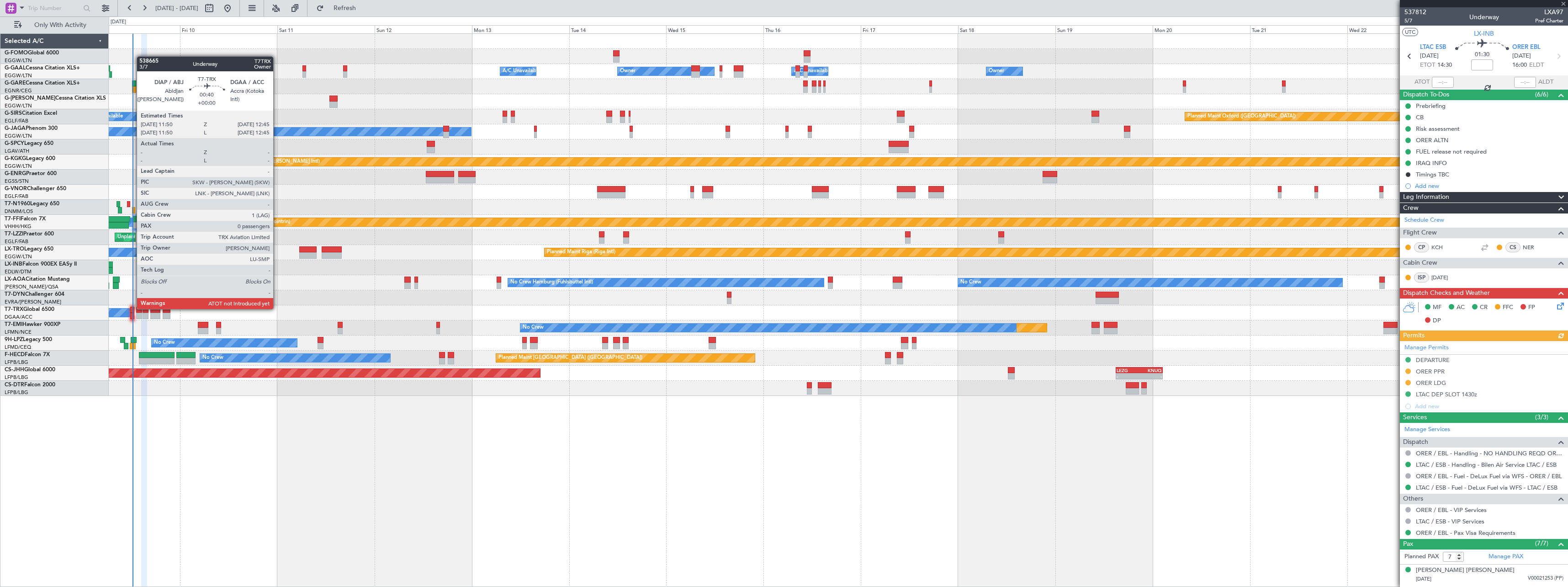
click at [132, 309] on div at bounding box center [132, 310] width 4 height 7
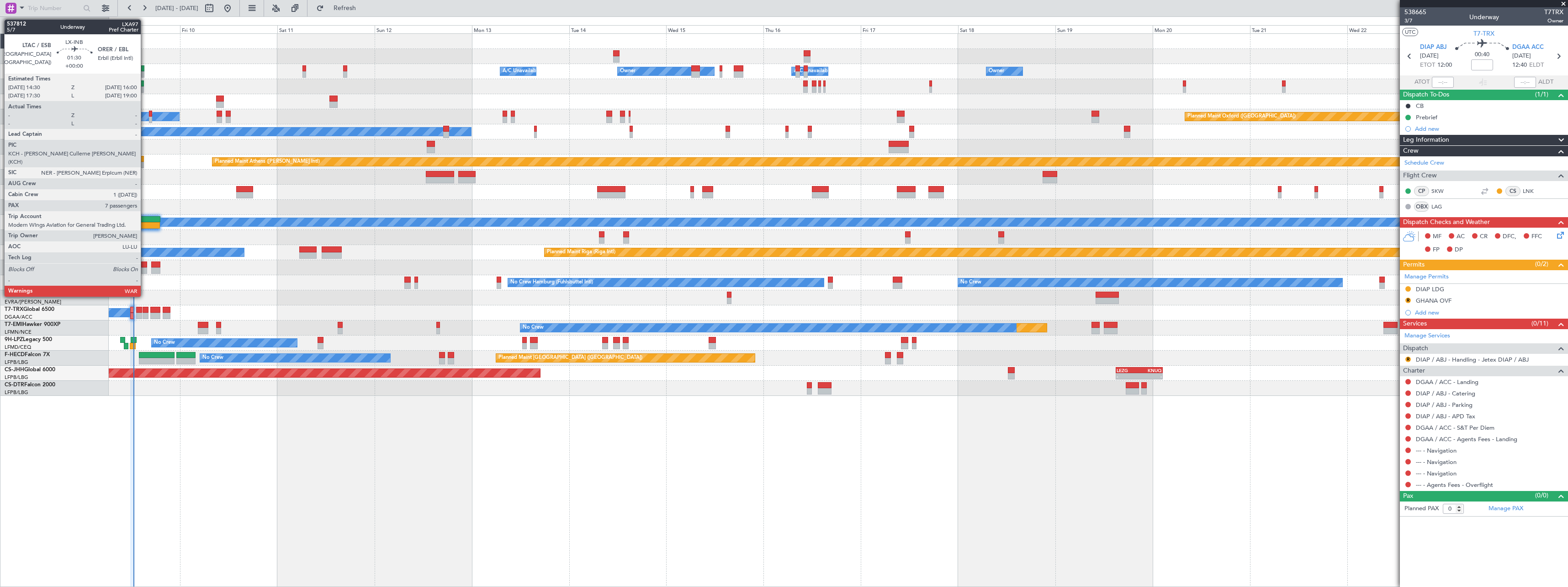
click at [145, 265] on div at bounding box center [144, 265] width 7 height 7
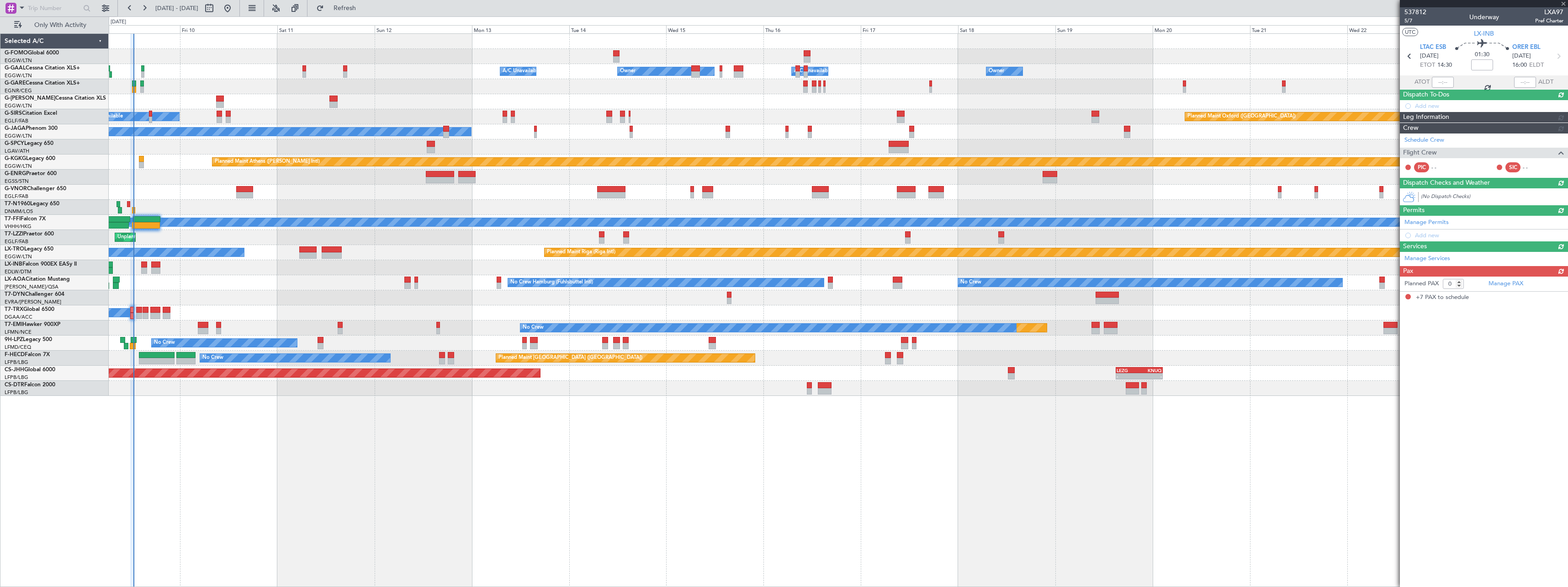
type input "7"
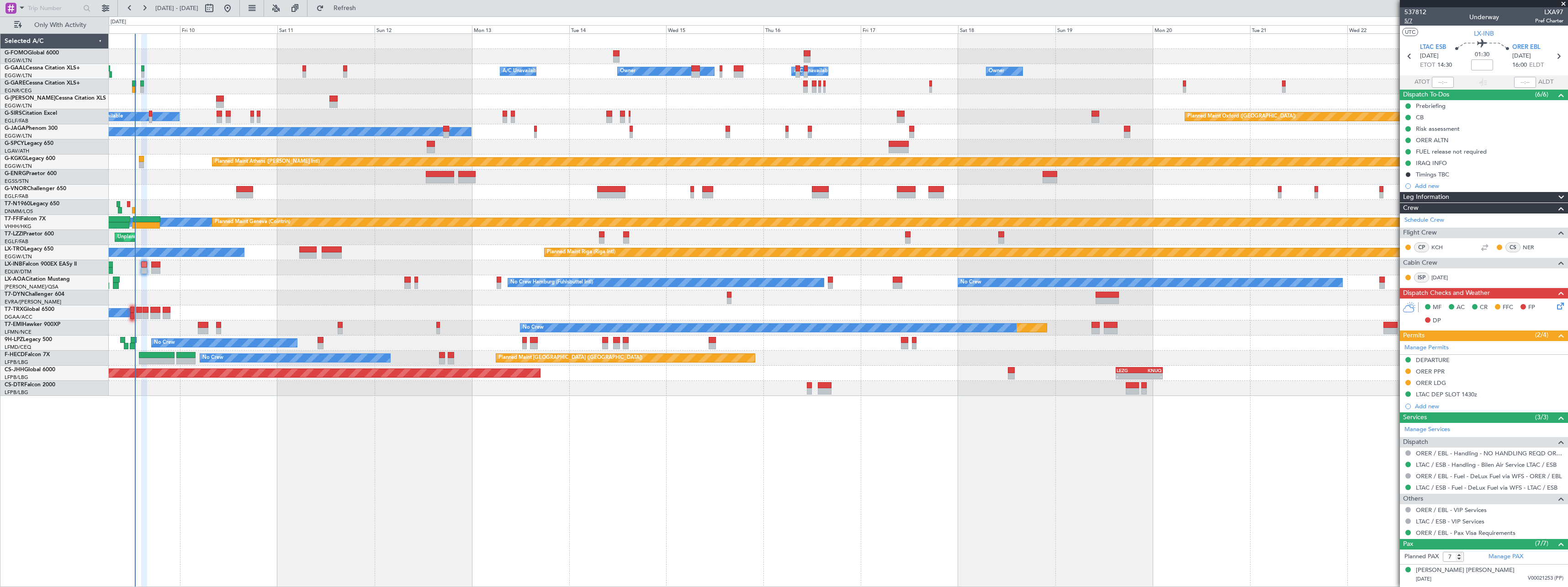
click at [1407, 19] on span "5/7" at bounding box center [1415, 21] width 22 height 8
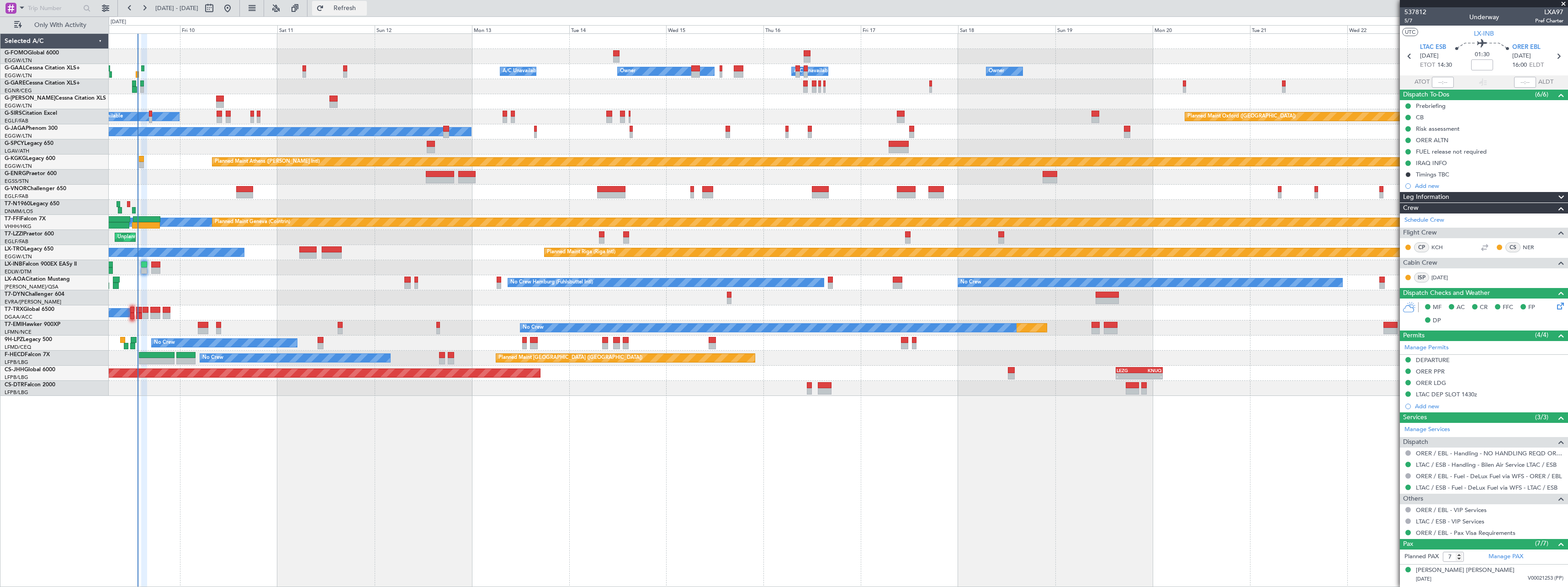
click at [364, 5] on span "Refresh" at bounding box center [345, 8] width 38 height 7
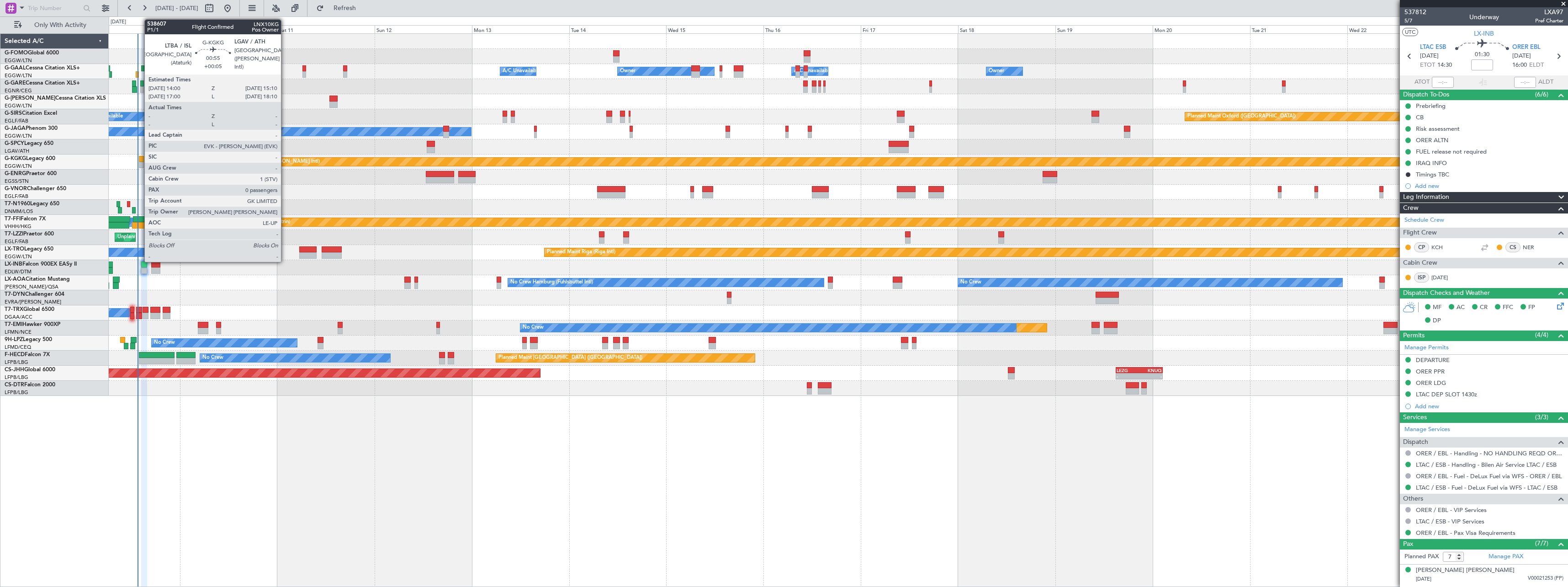
click at [140, 158] on div at bounding box center [141, 159] width 5 height 7
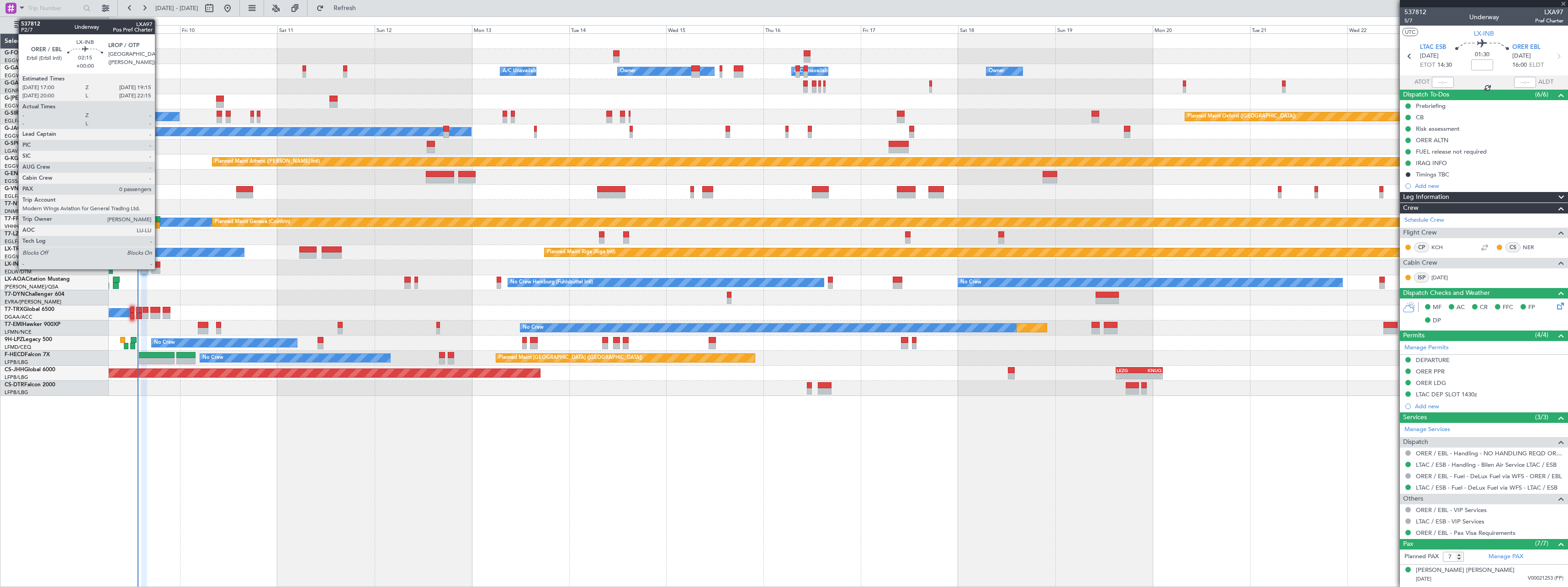
type input "+00:05"
type input "0"
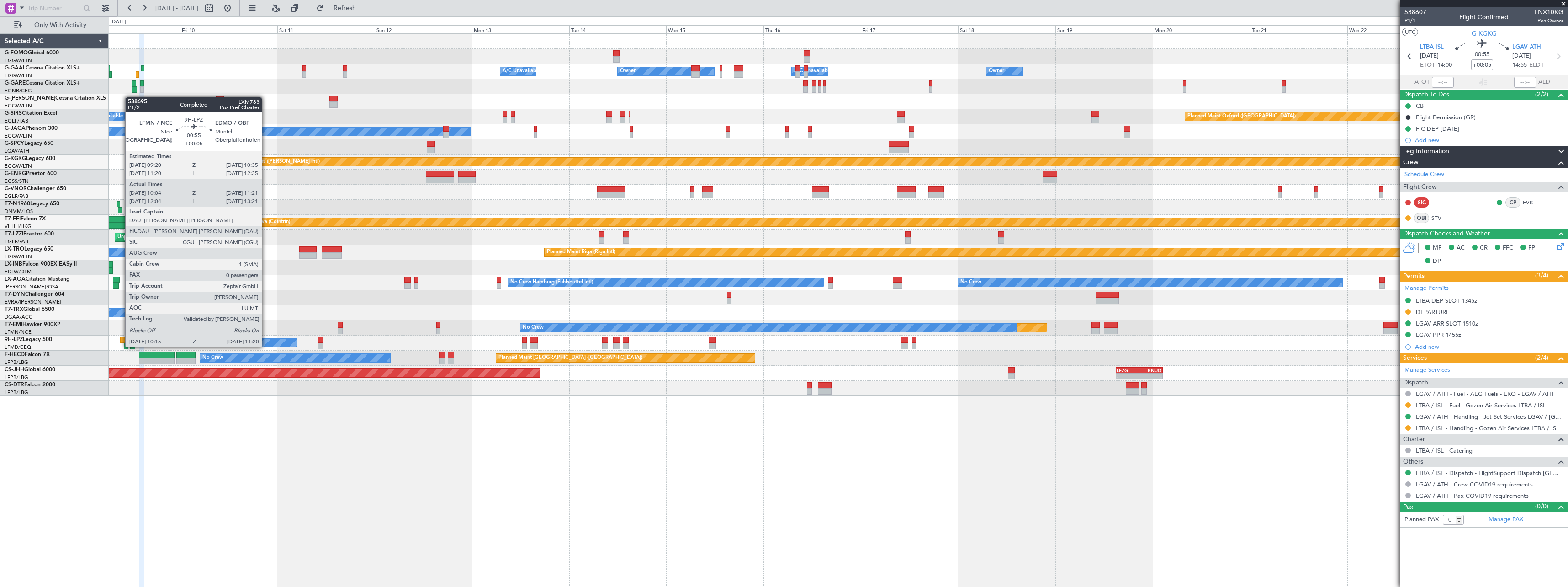
click at [121, 338] on div at bounding box center [122, 340] width 6 height 7
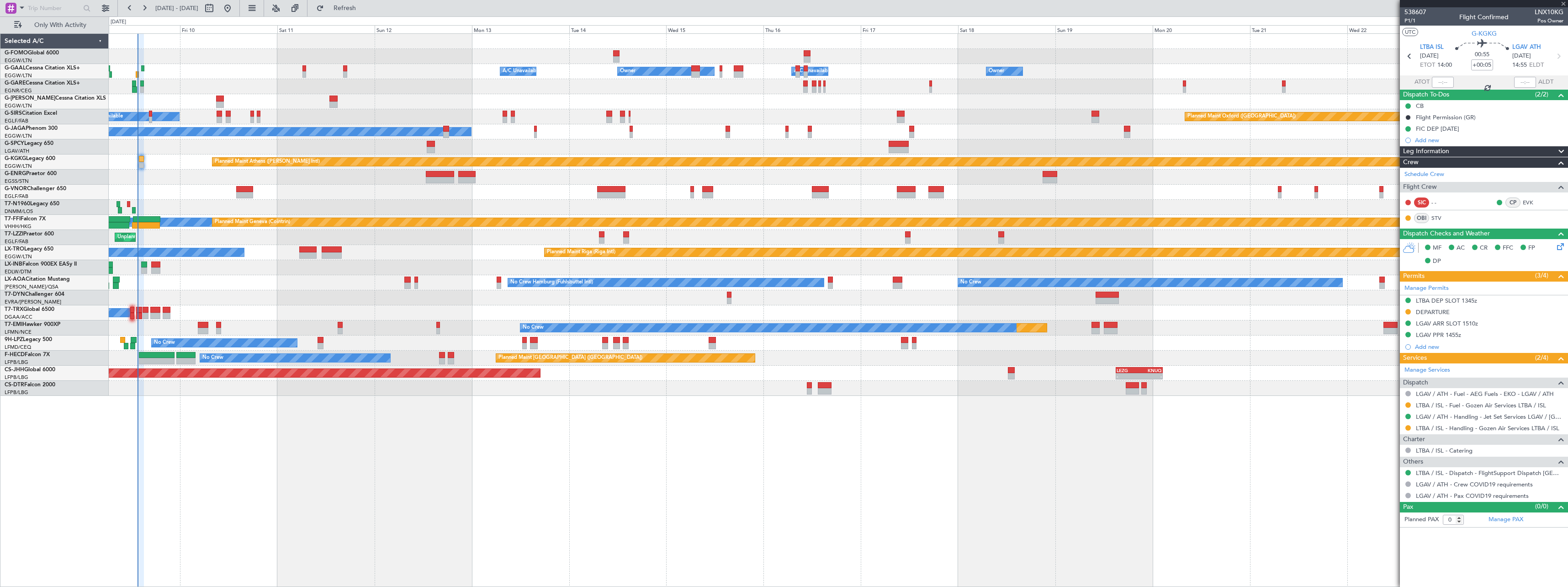
type input "10:19"
type input "11:16"
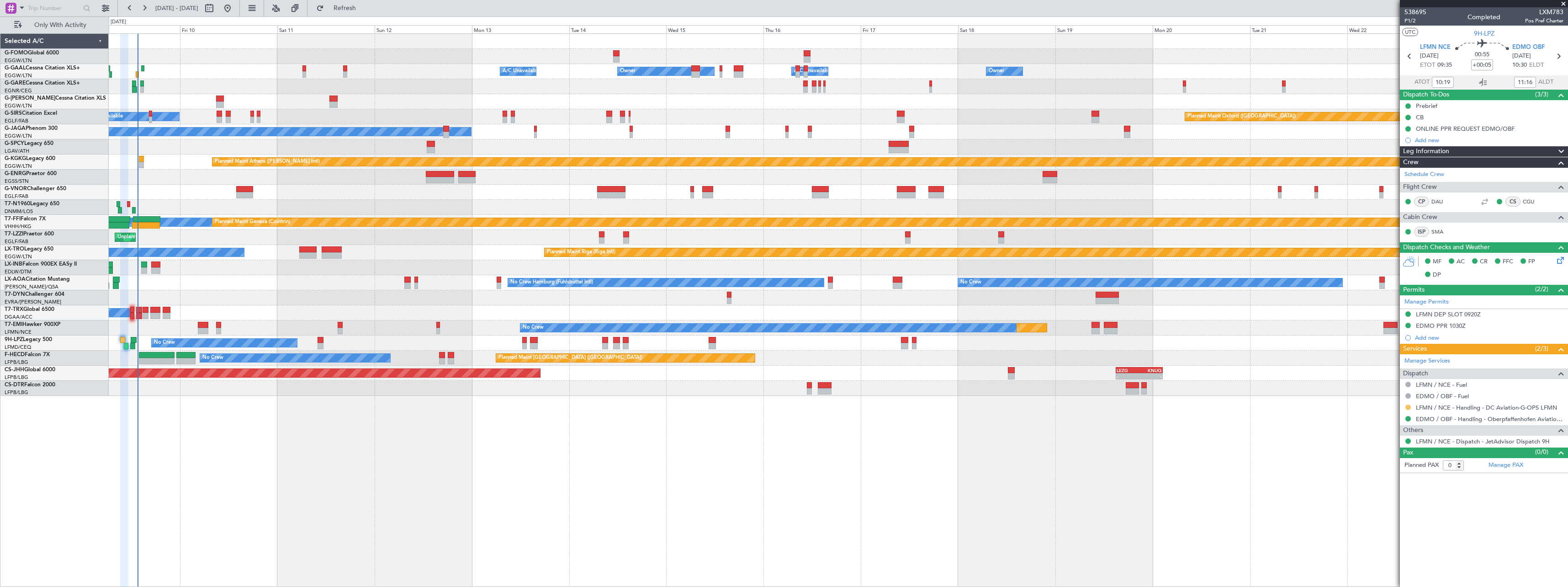
click at [1410, 407] on button at bounding box center [1407, 407] width 6 height 6
click at [1388, 514] on span "Confirmed" at bounding box center [1381, 515] width 29 height 9
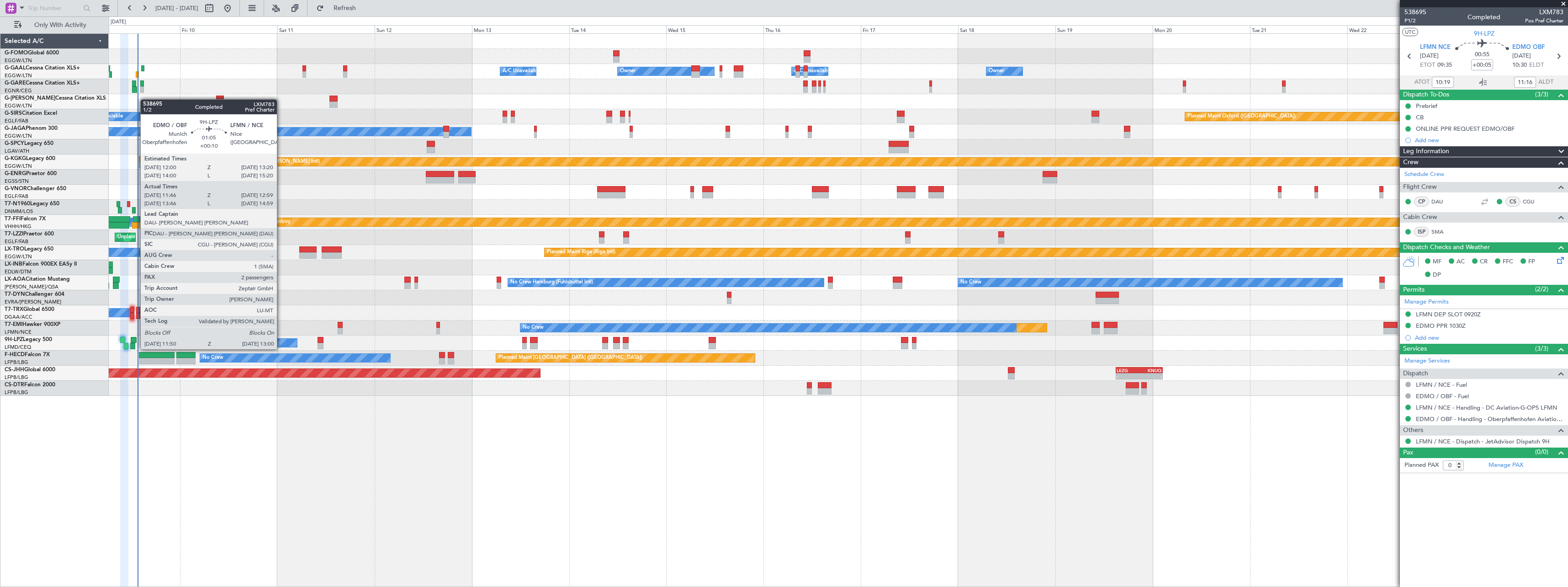
click at [135, 340] on div at bounding box center [133, 340] width 6 height 7
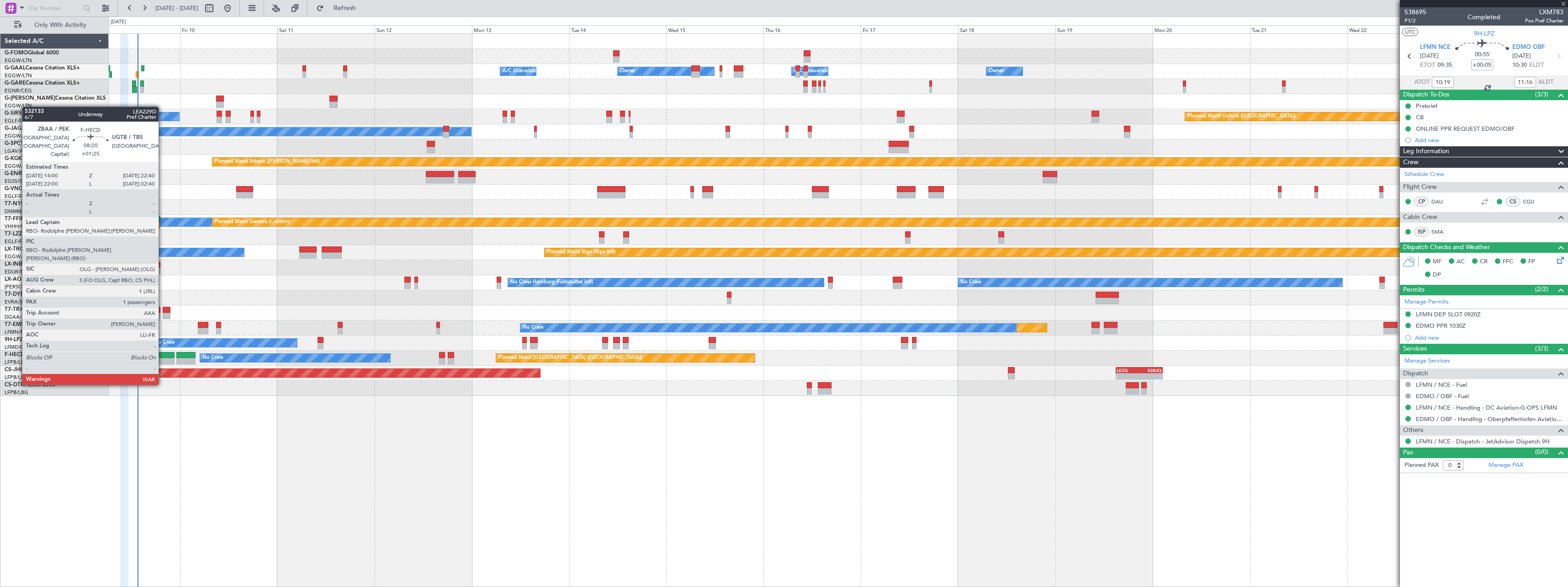
click at [163, 358] on div at bounding box center [156, 361] width 35 height 7
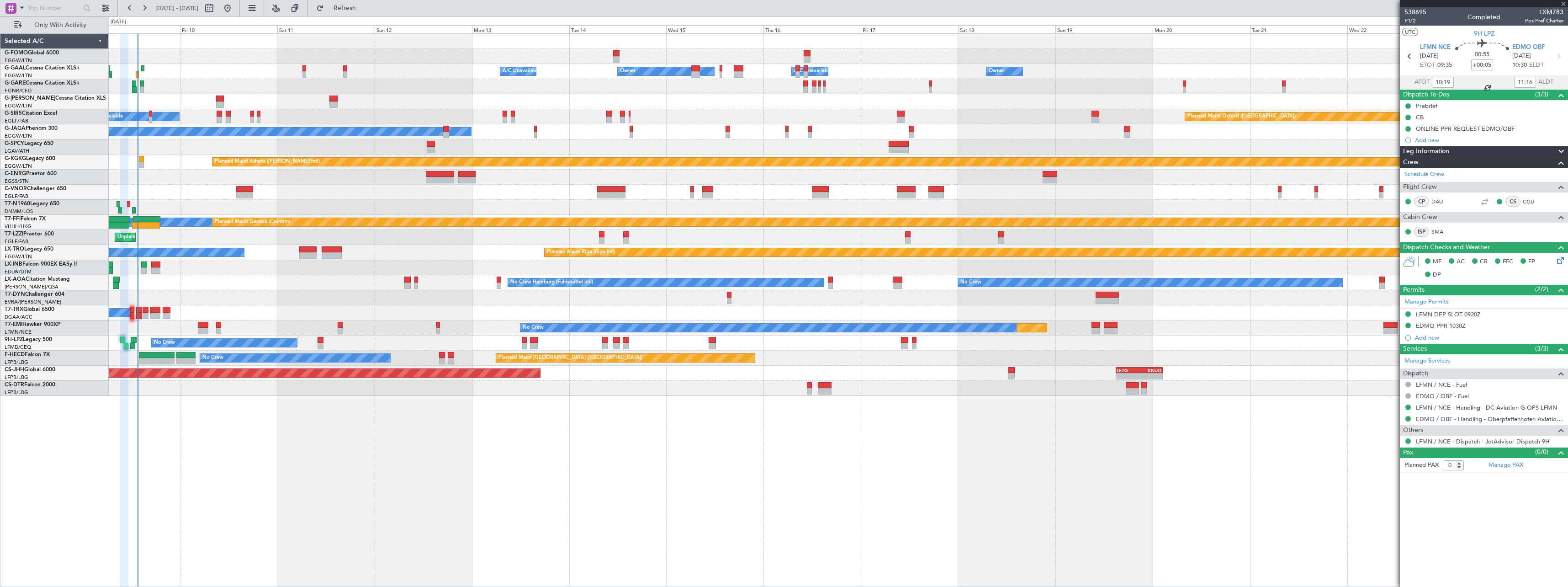
type input "+01:25"
type input "1"
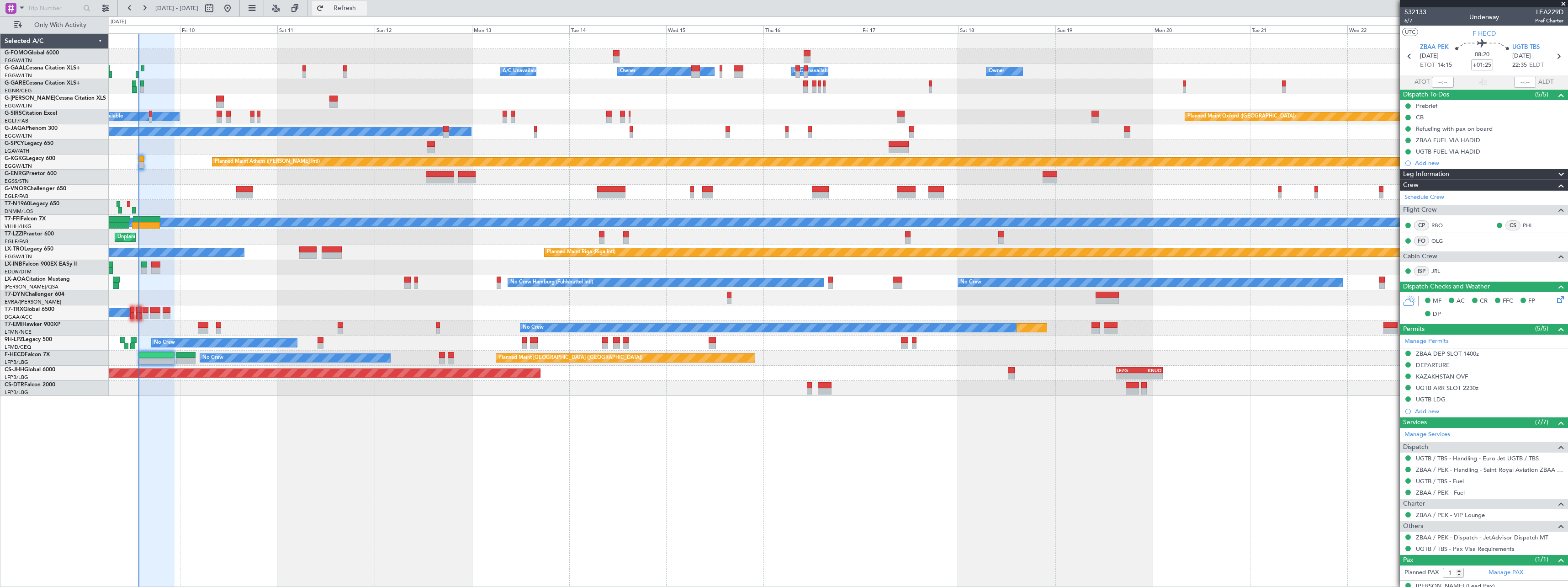
click at [364, 8] on span "Refresh" at bounding box center [345, 8] width 38 height 7
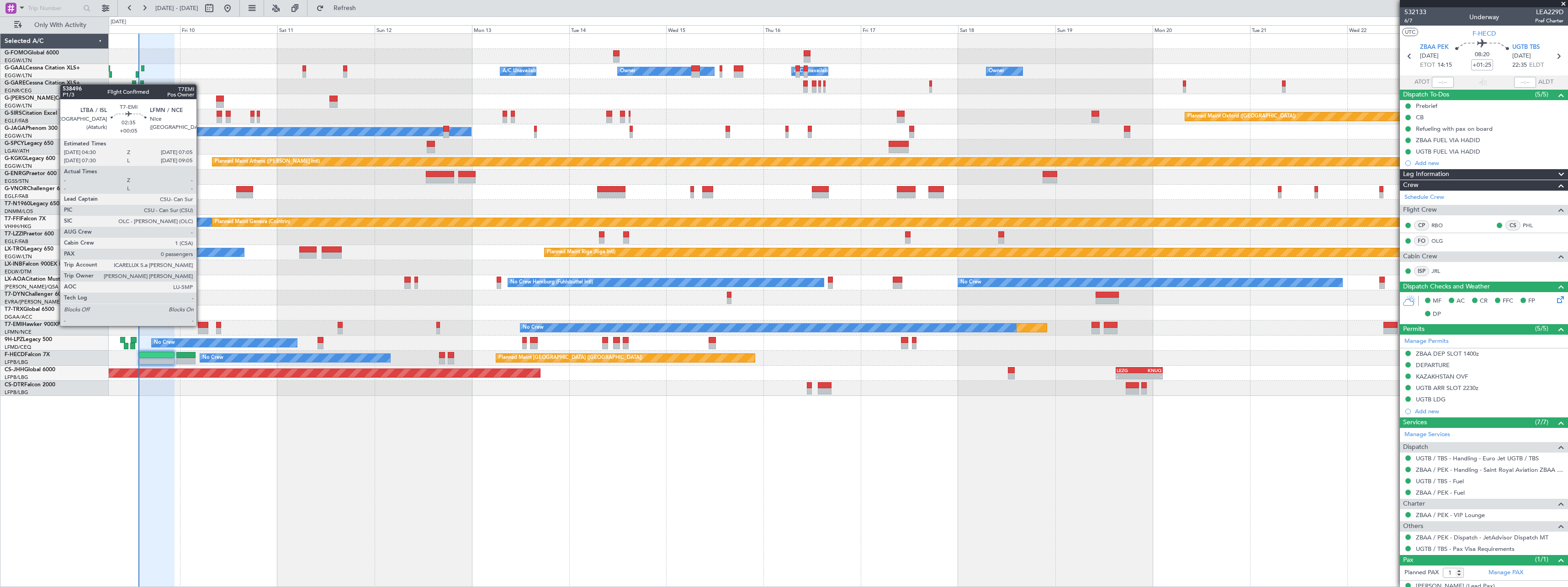
click at [200, 325] on div at bounding box center [203, 325] width 11 height 7
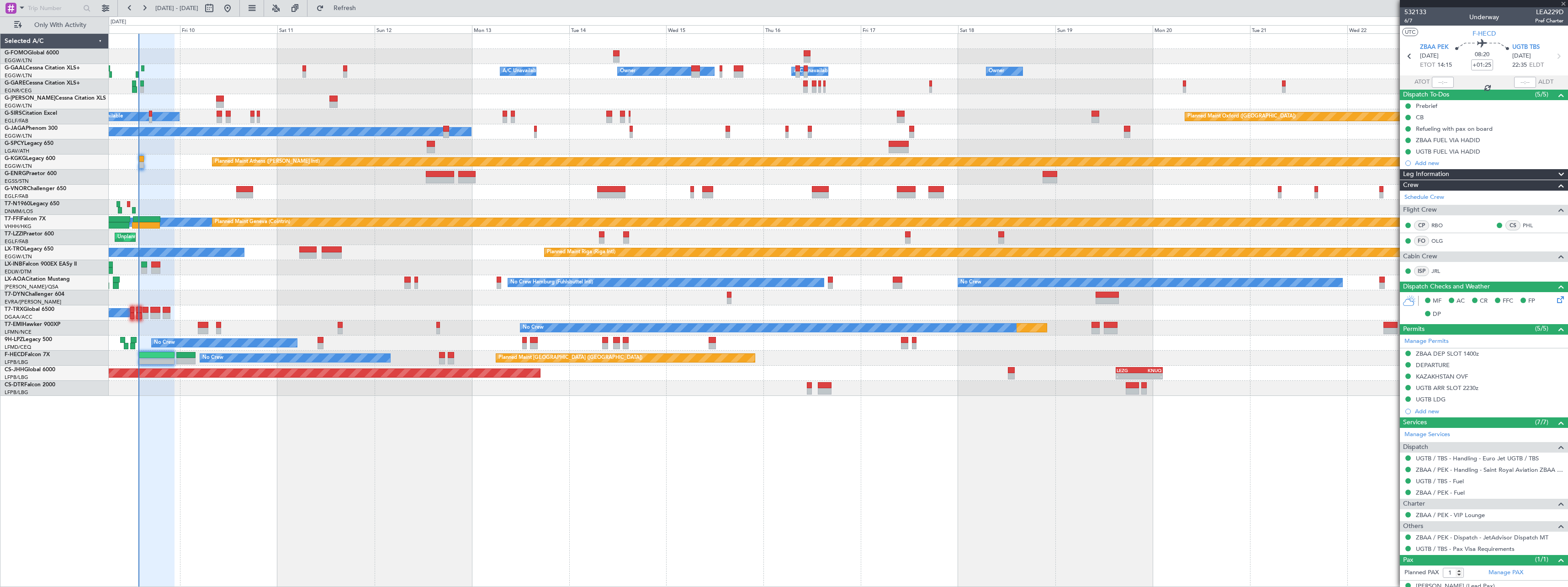
type input "+00:05"
type input "0"
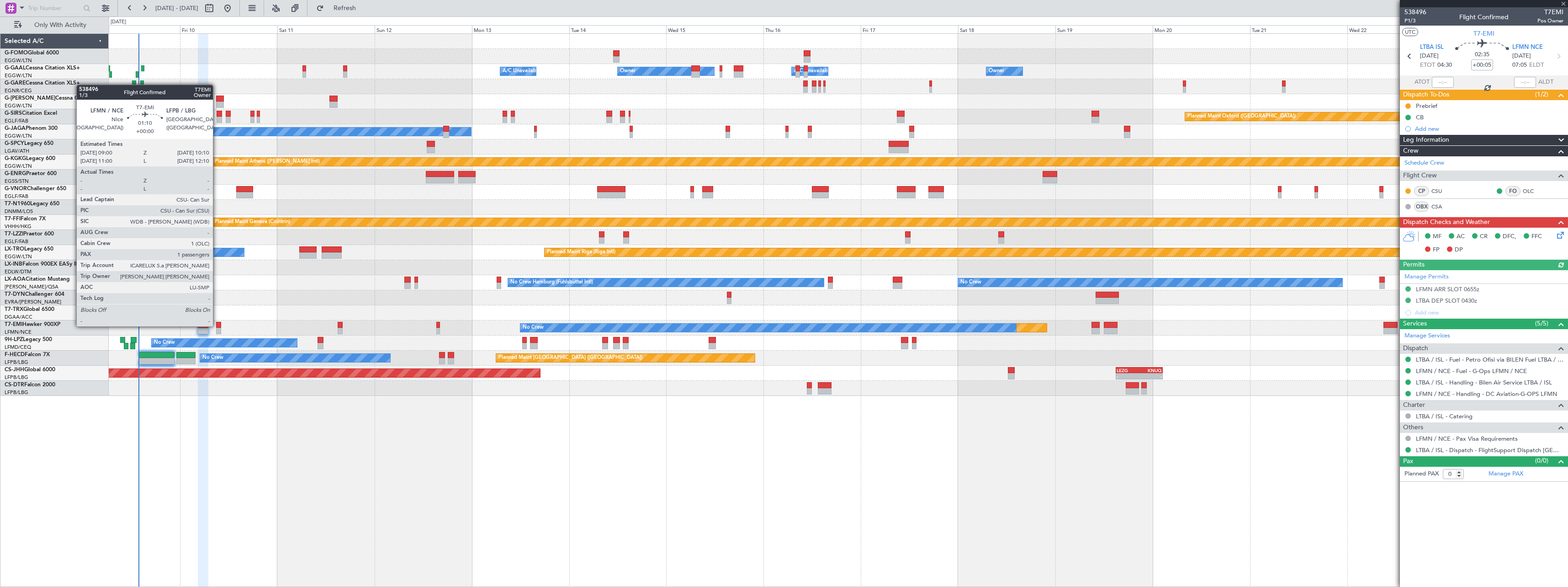
click at [217, 325] on div at bounding box center [218, 325] width 5 height 7
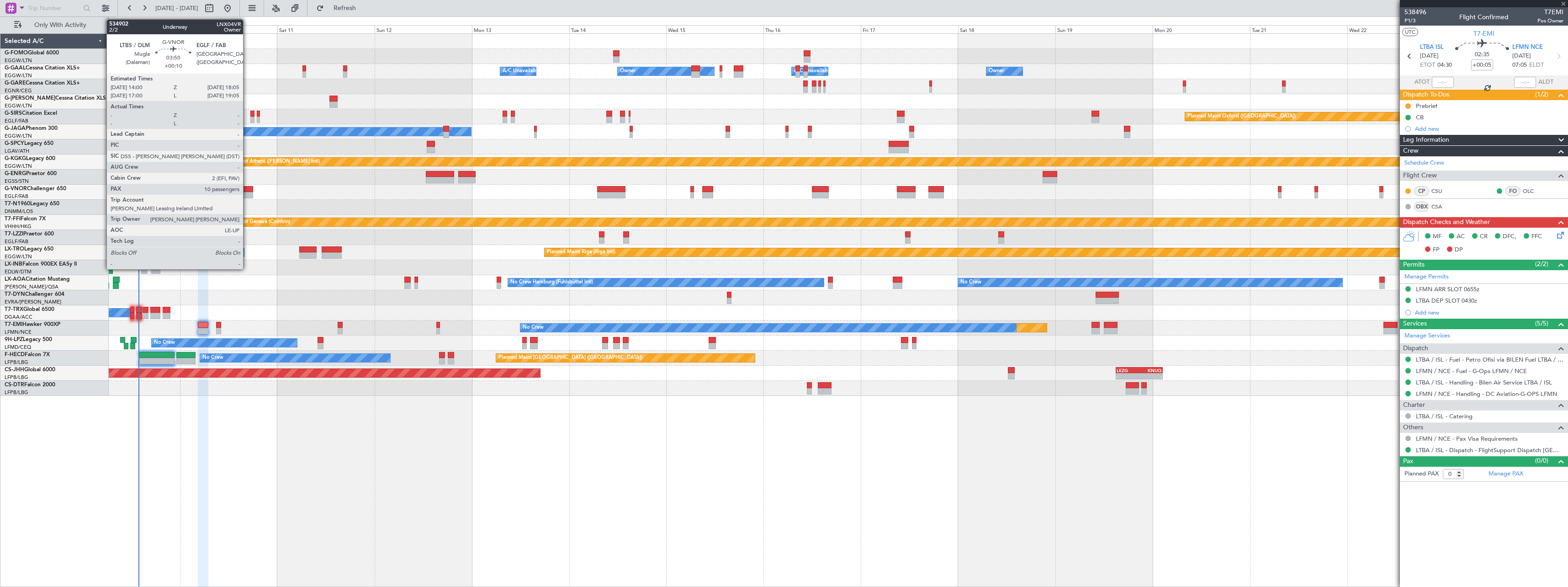
type input "1"
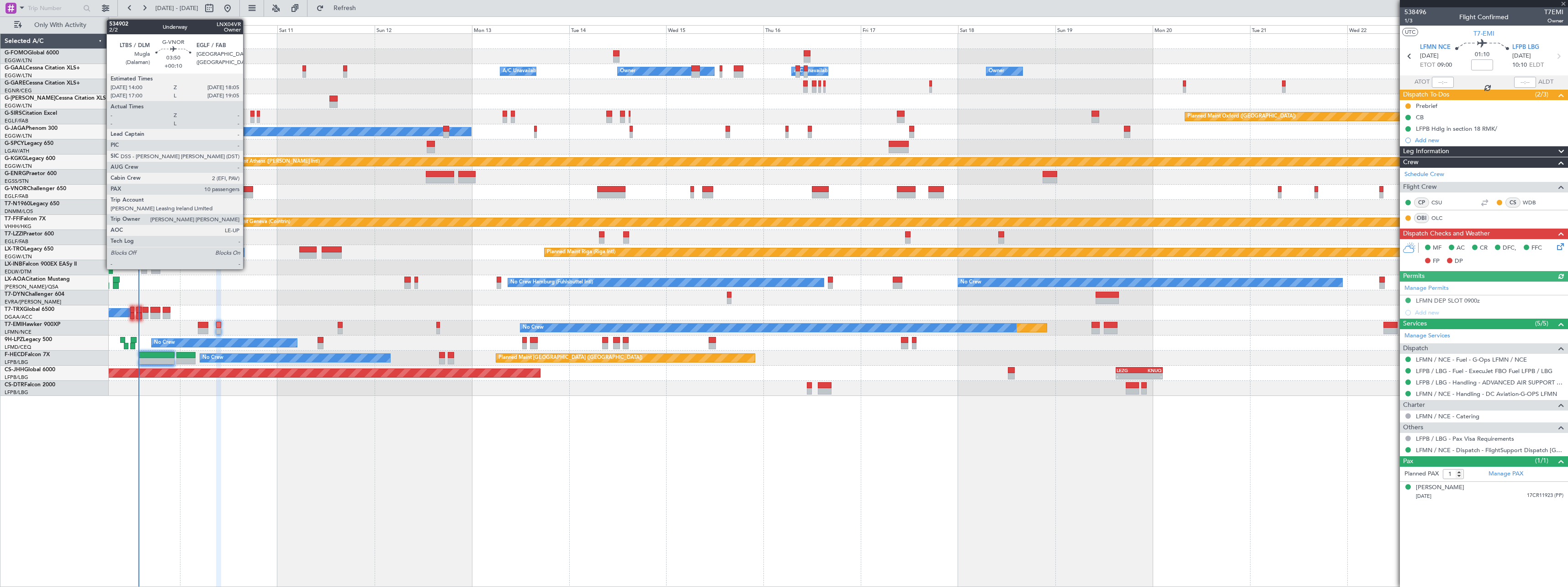
click at [247, 188] on div at bounding box center [244, 189] width 17 height 7
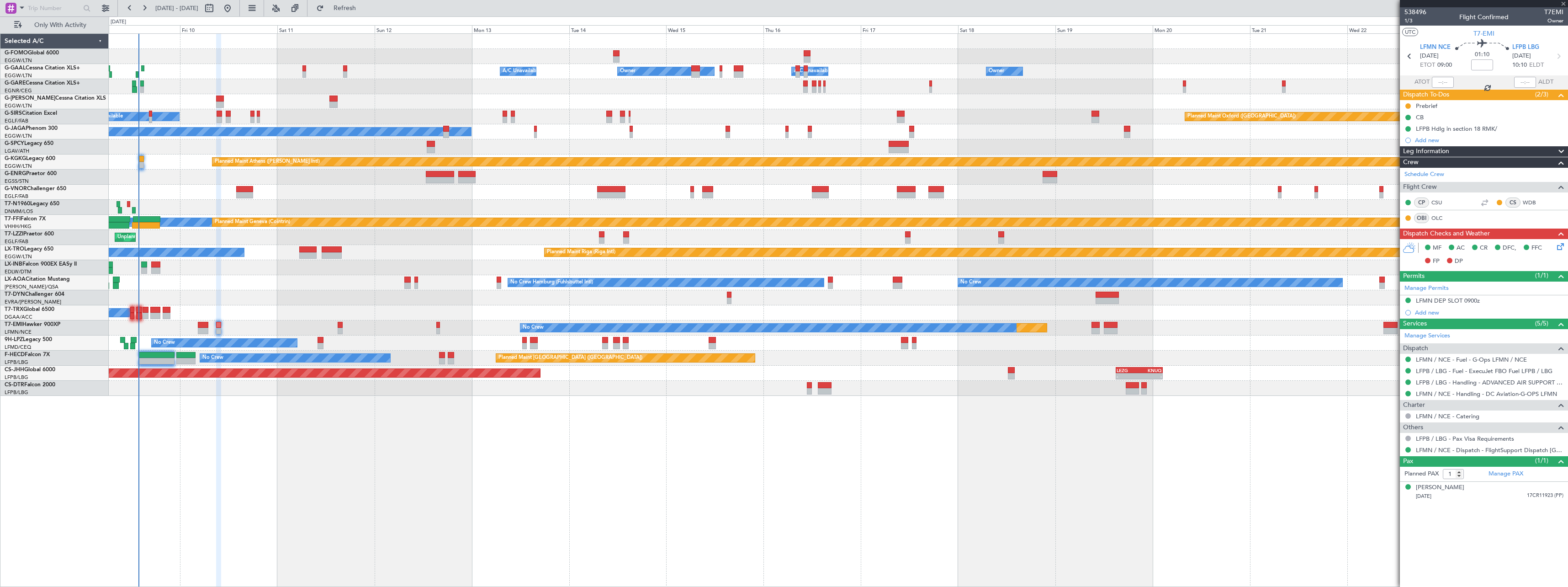
type input "+00:10"
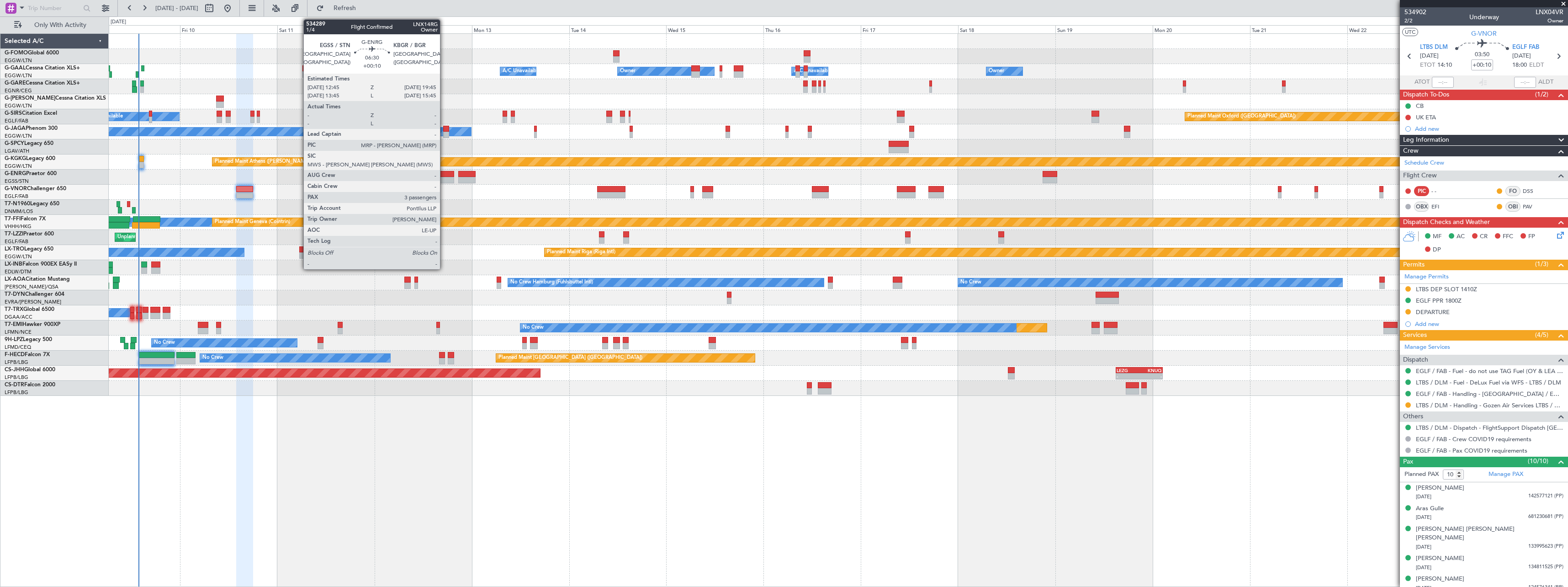
click at [444, 180] on div at bounding box center [439, 180] width 29 height 7
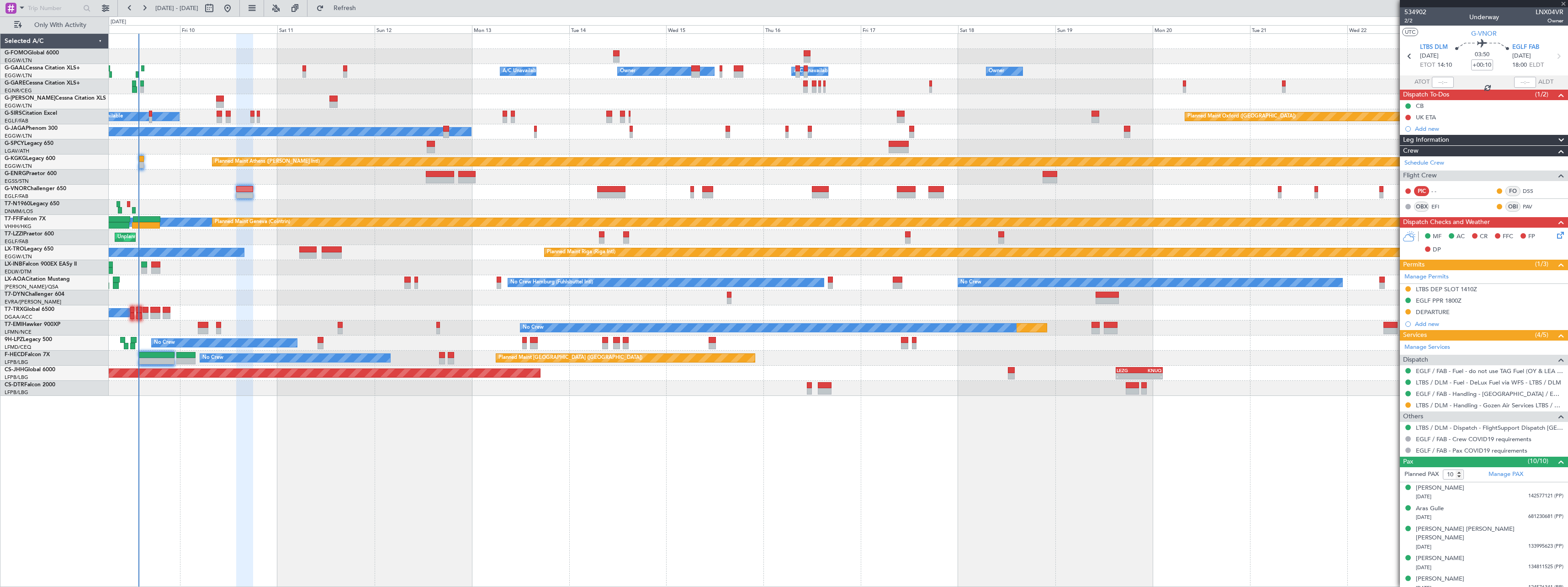
type input "3"
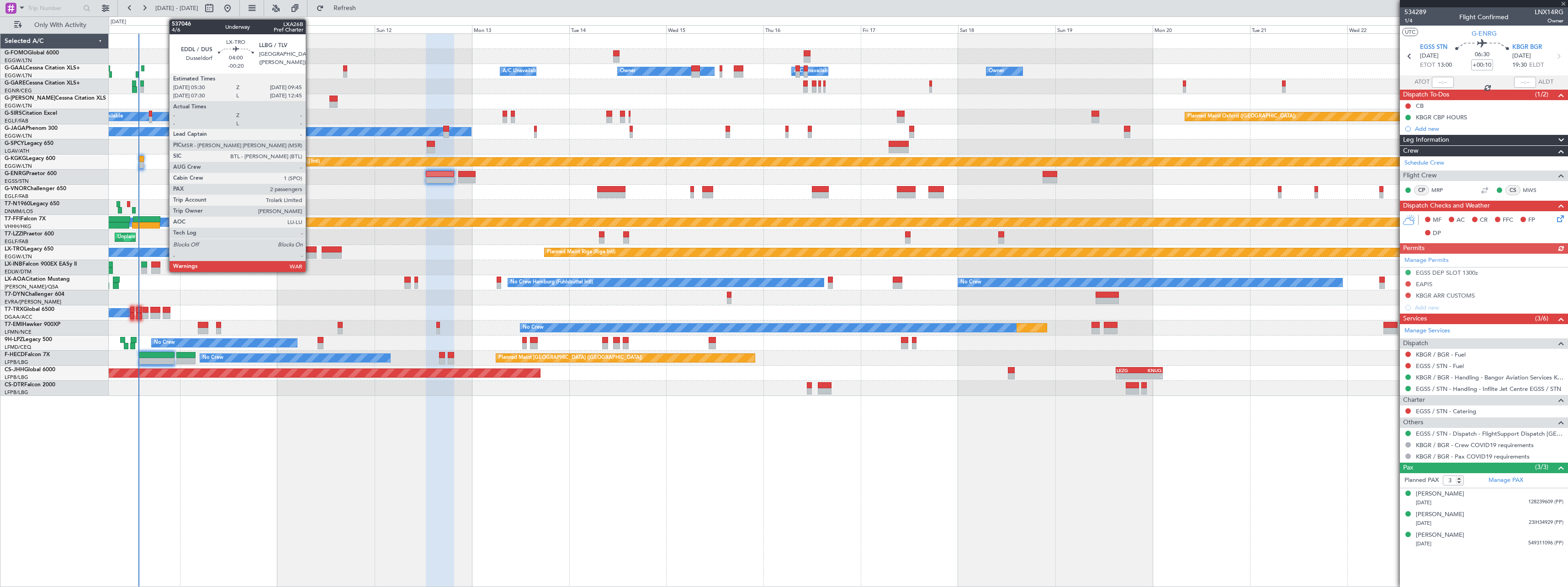
click at [310, 252] on div at bounding box center [307, 249] width 17 height 7
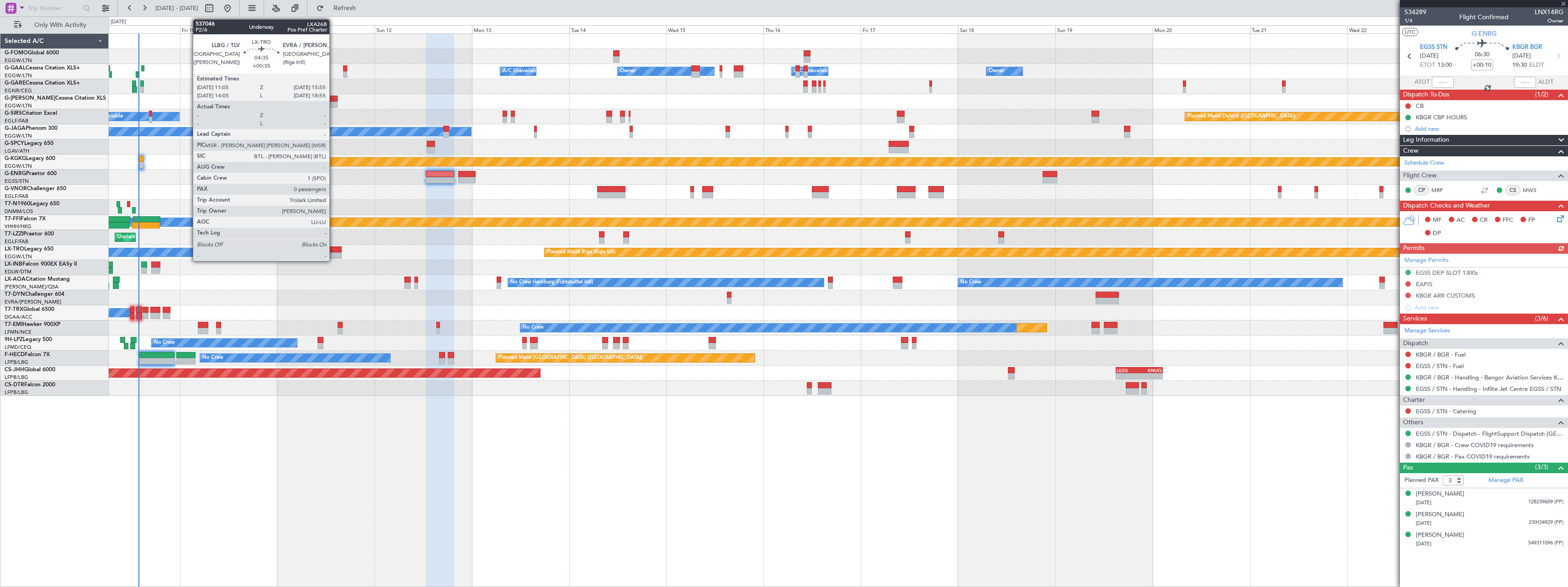
type input "-00:20"
type input "2"
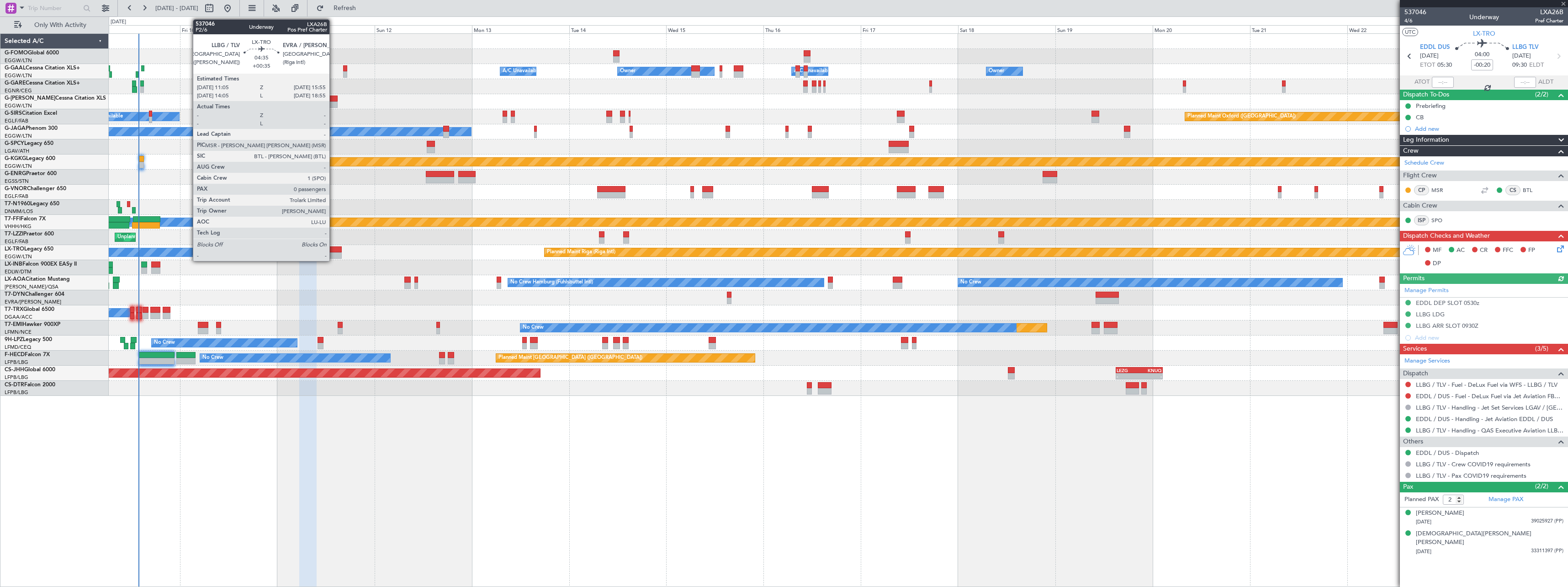
click at [333, 250] on div at bounding box center [332, 249] width 20 height 7
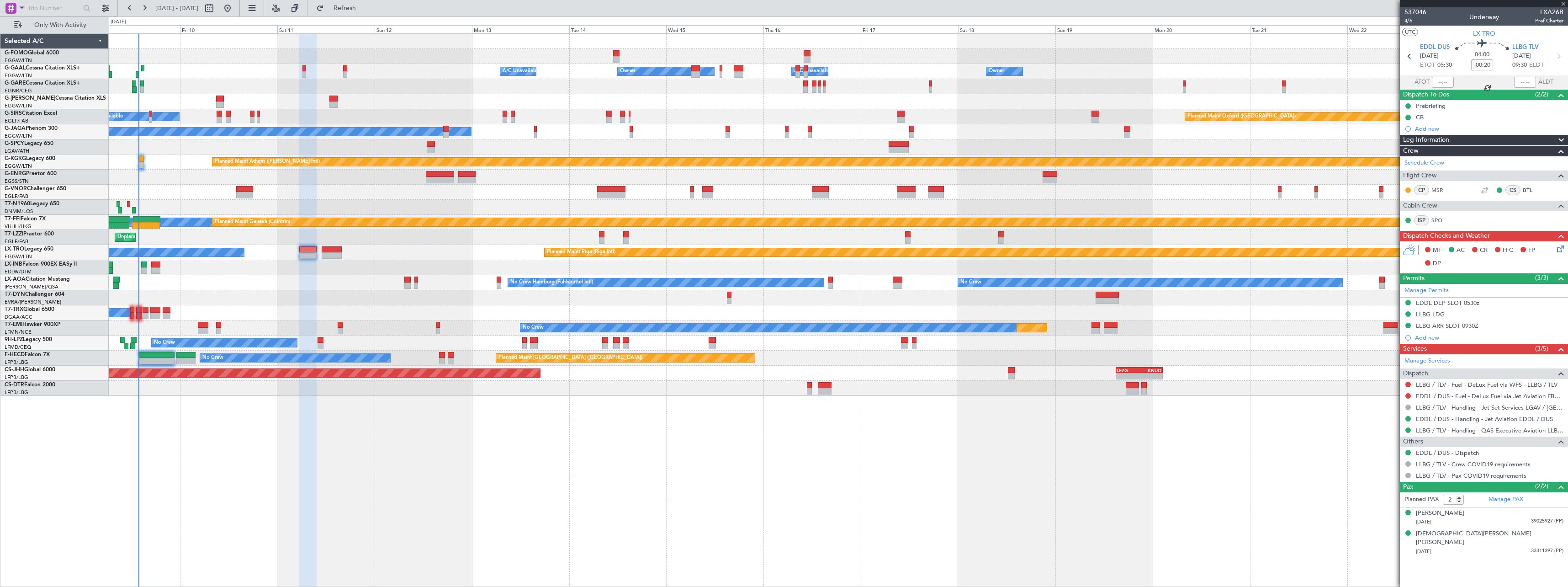
type input "+00:35"
type input "0"
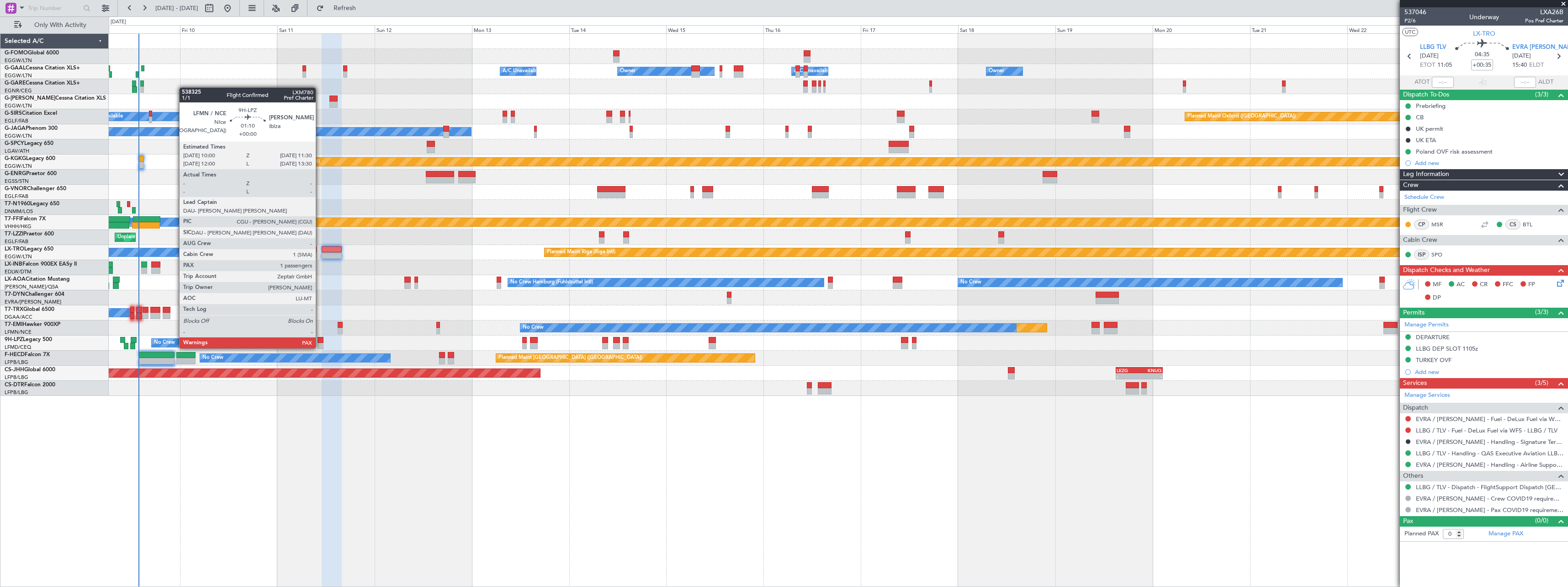
click at [319, 339] on div at bounding box center [321, 340] width 7 height 7
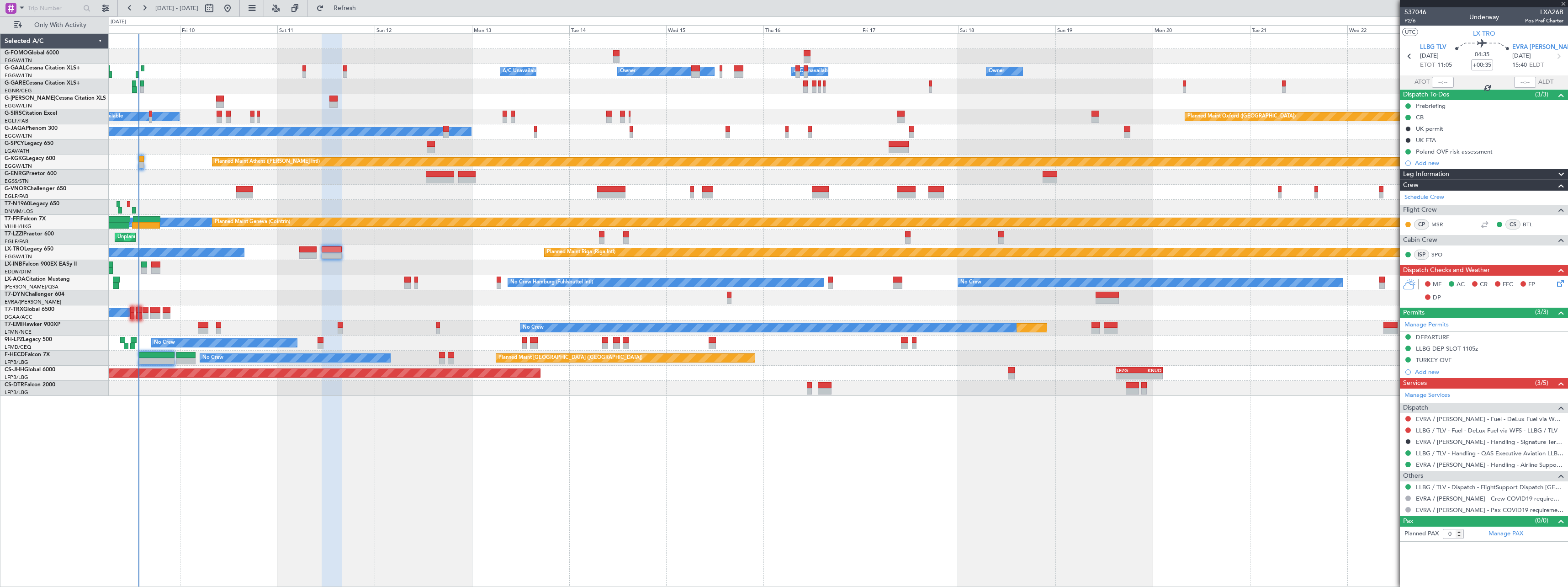
type input "2"
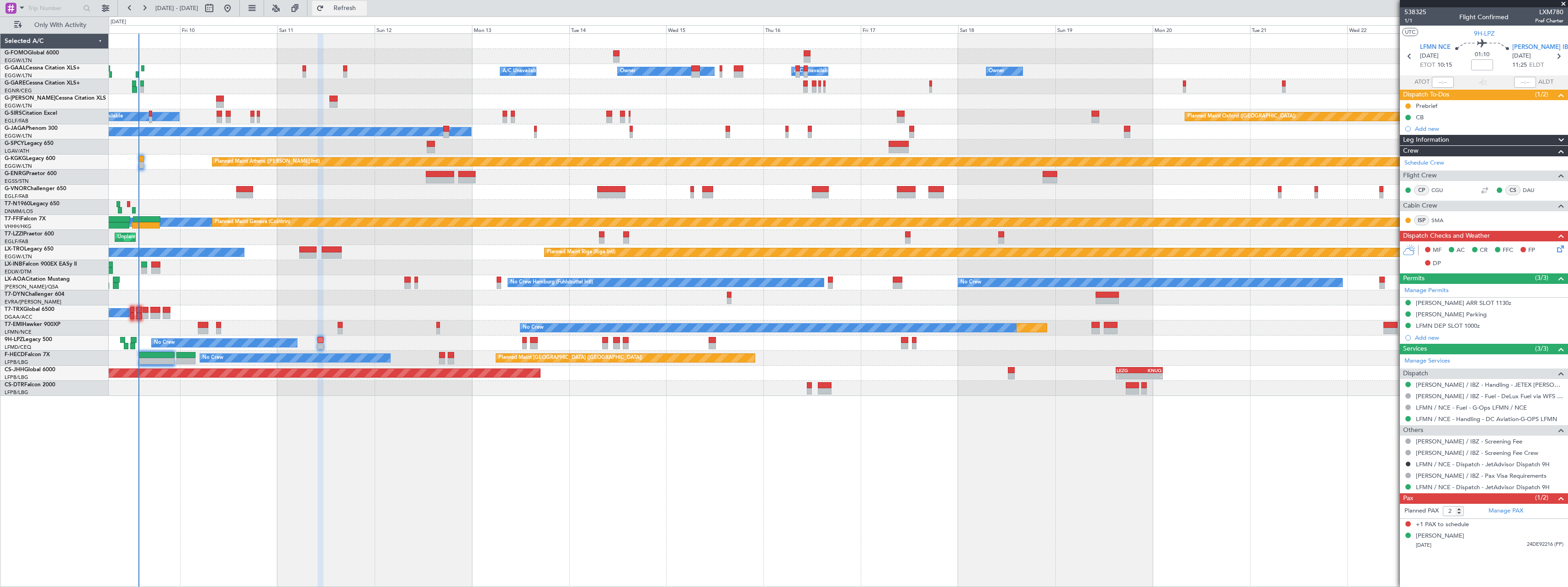
click at [364, 6] on span "Refresh" at bounding box center [345, 8] width 38 height 7
click at [364, 10] on span "Refresh" at bounding box center [345, 8] width 38 height 7
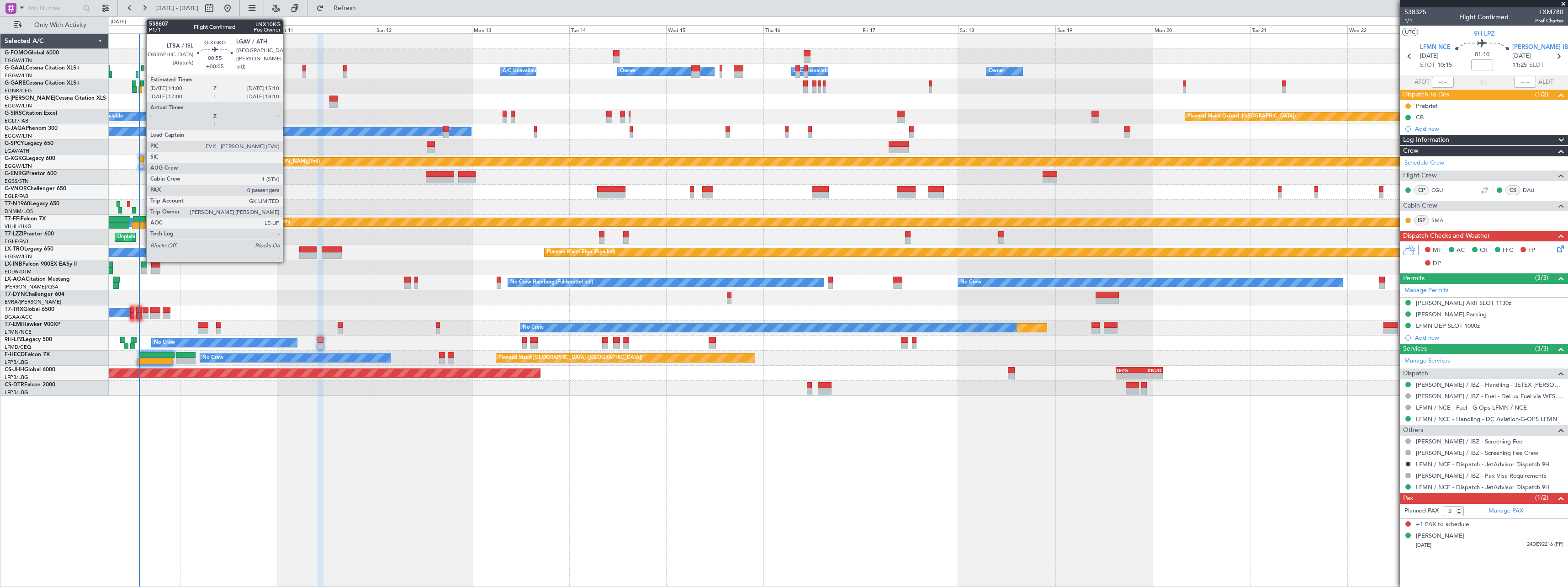
click at [142, 158] on div at bounding box center [141, 159] width 5 height 7
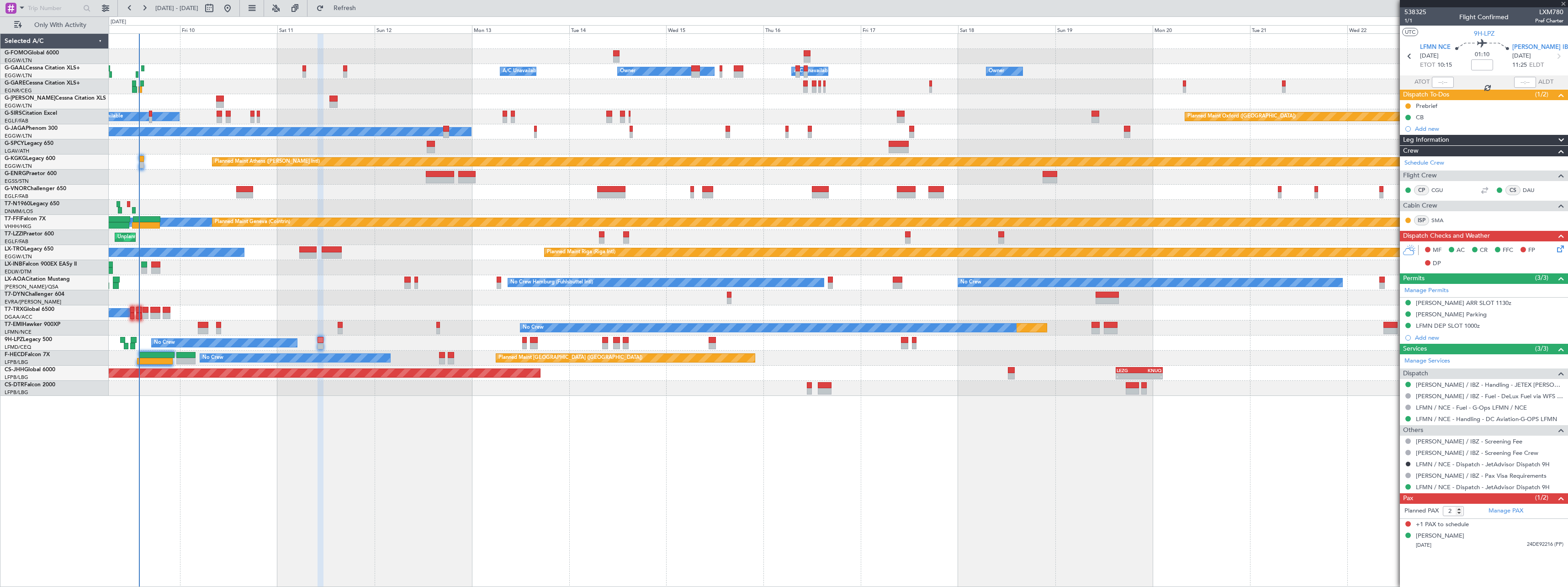
type input "+00:05"
type input "0"
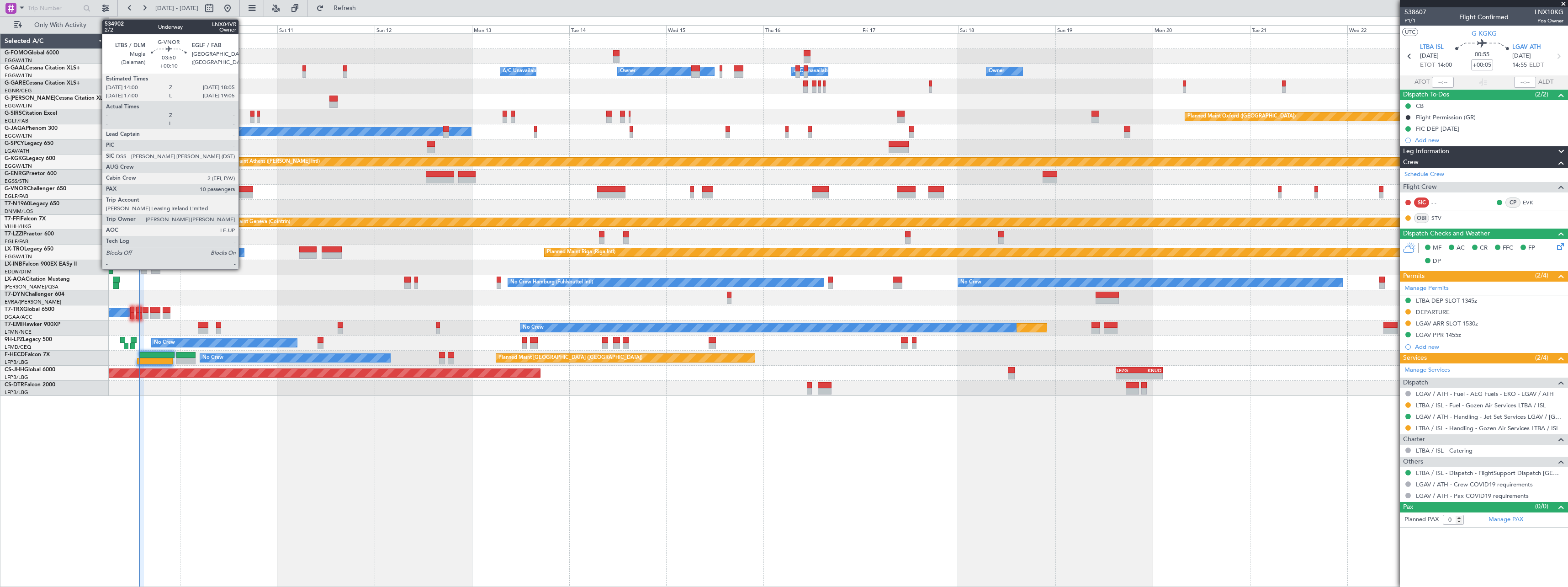
click at [243, 191] on div at bounding box center [244, 189] width 17 height 7
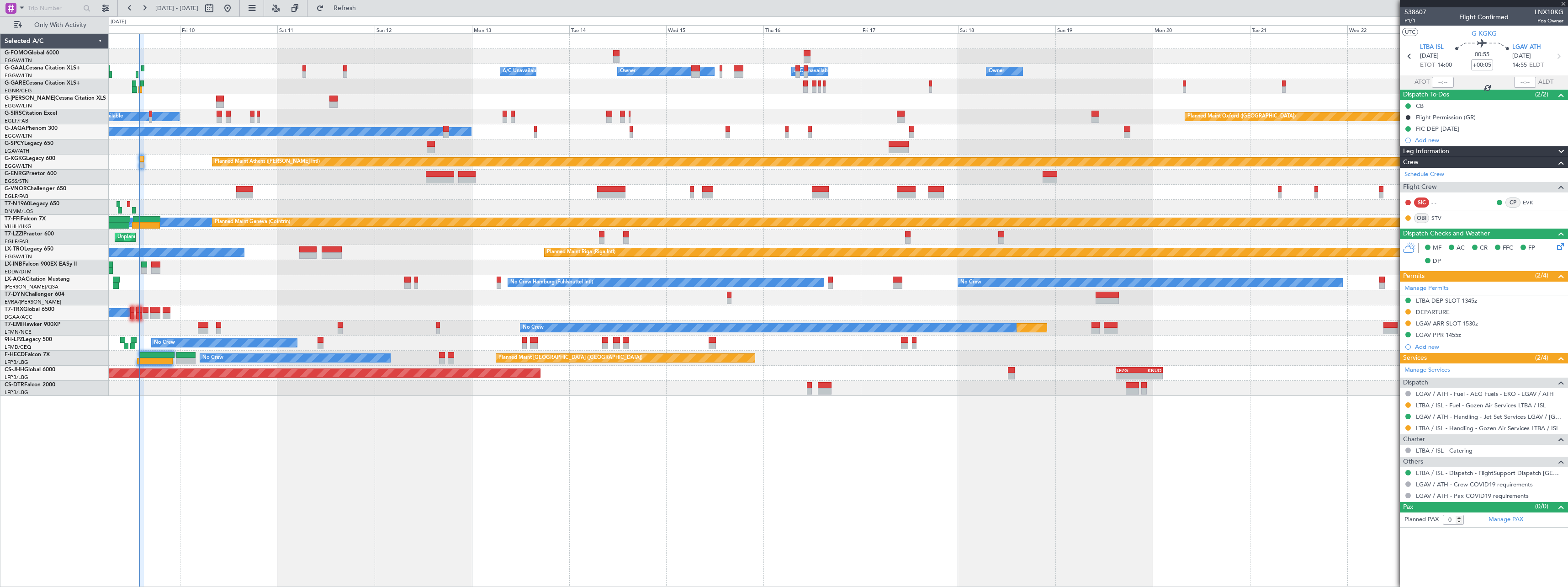
type input "+00:10"
type input "10"
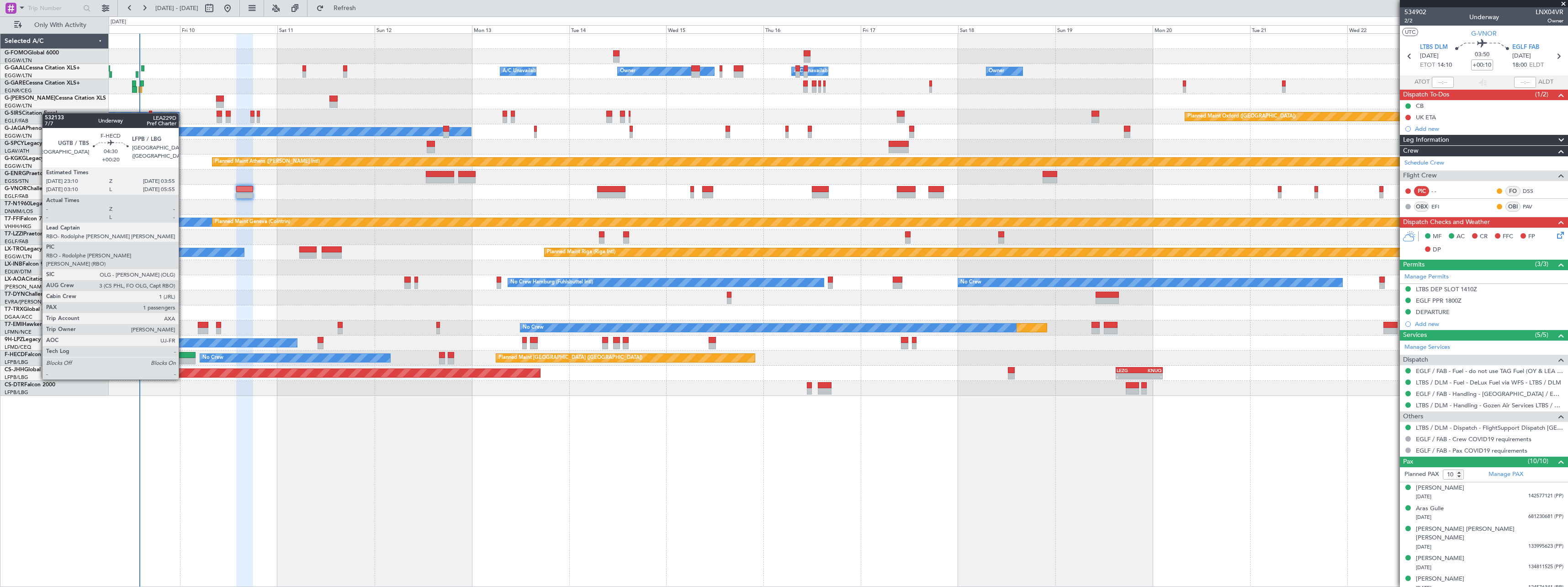
click at [183, 354] on div at bounding box center [186, 355] width 20 height 7
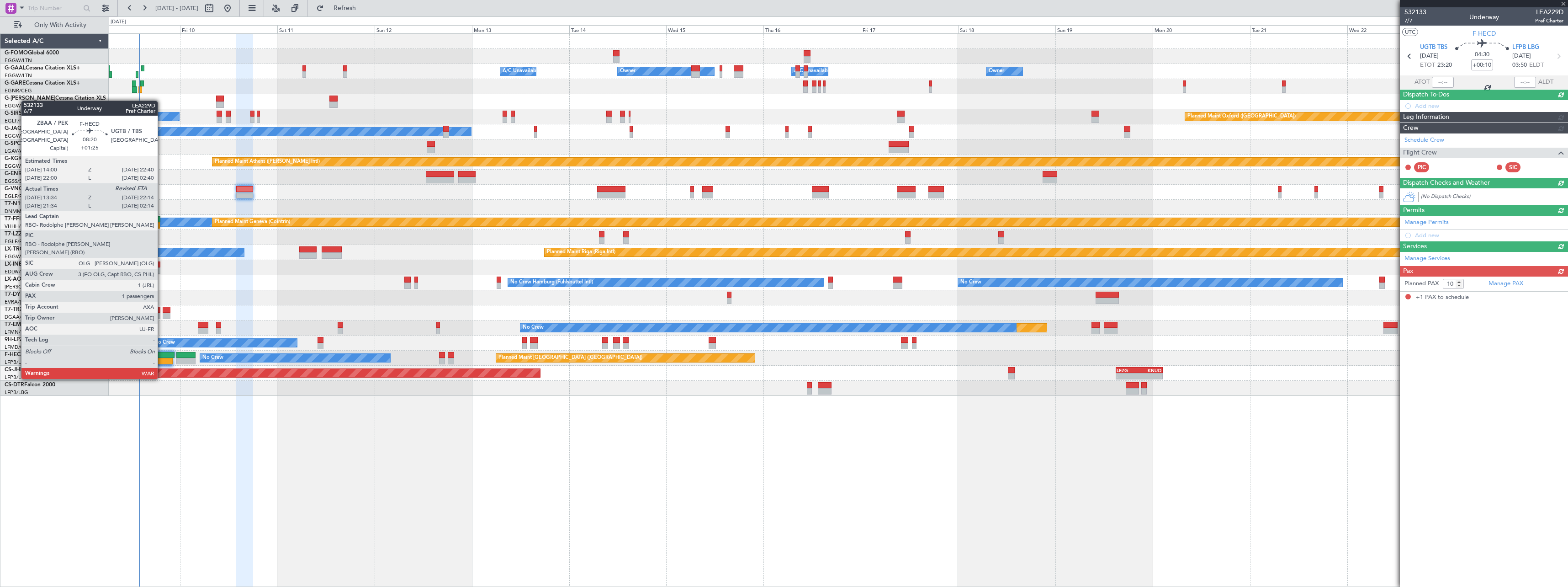
type input "+00:20"
type input "1"
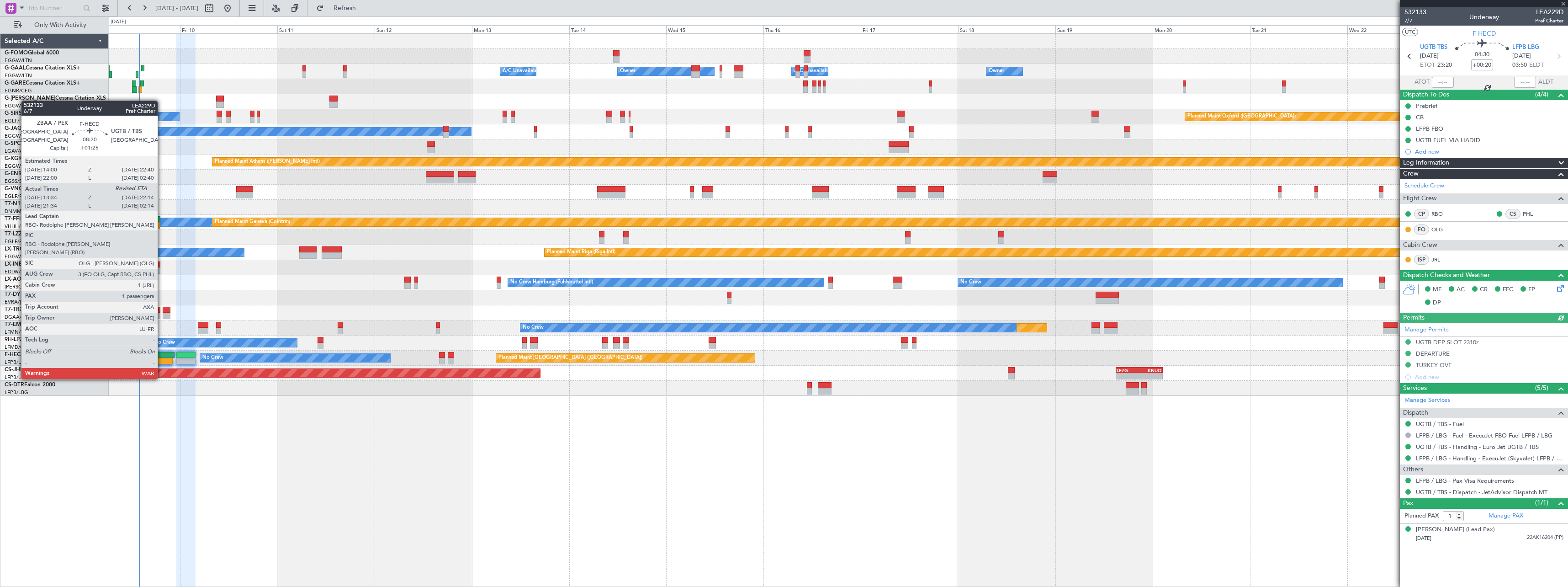
click at [161, 352] on div at bounding box center [156, 355] width 35 height 7
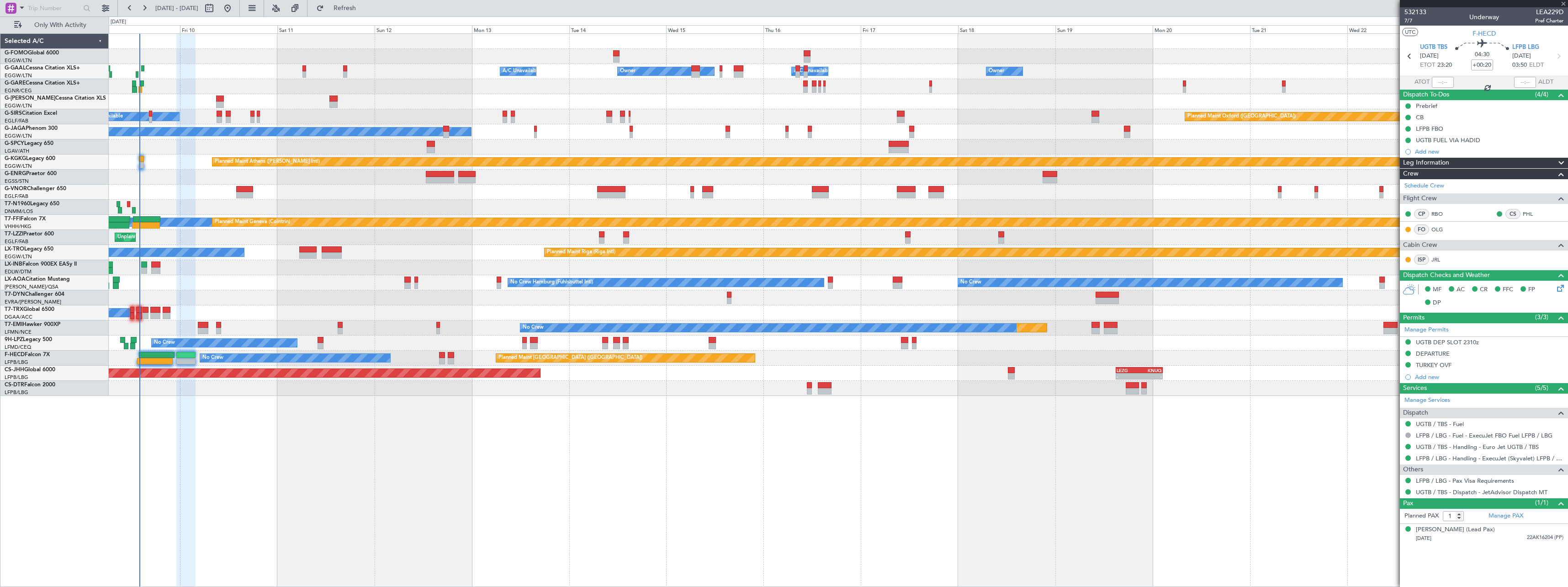
type input "+01:25"
type input "13:49"
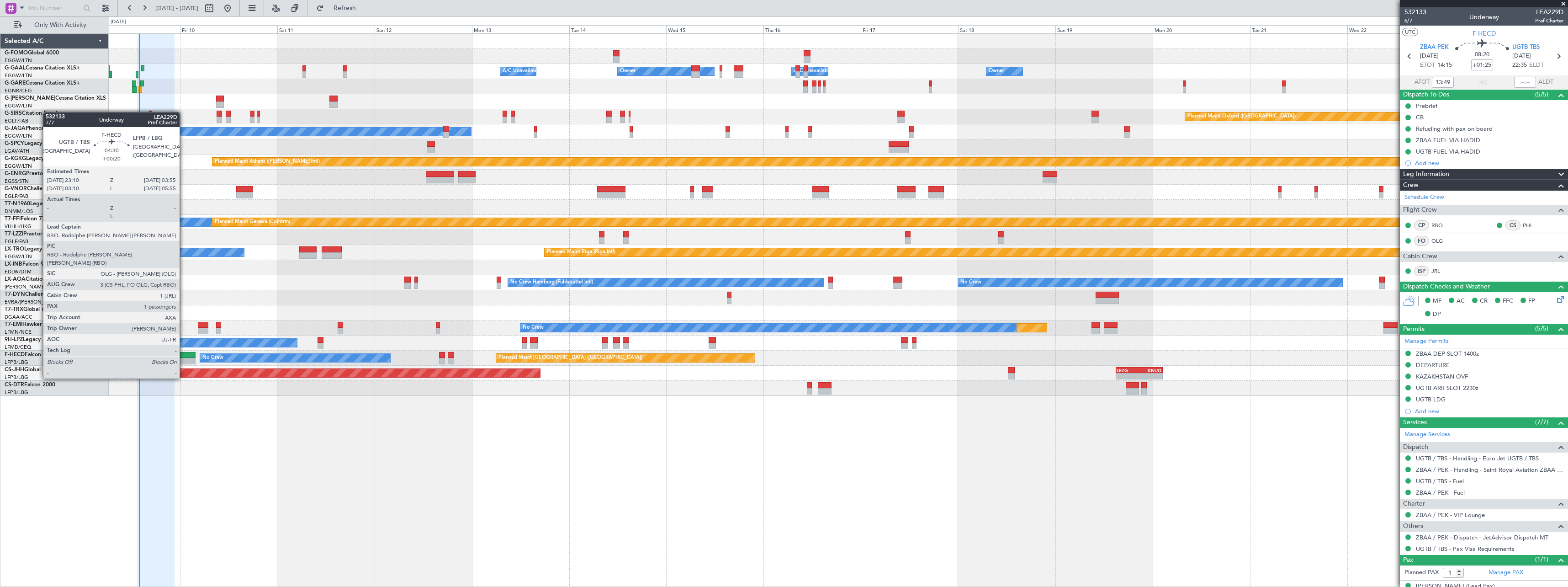
click at [183, 353] on div at bounding box center [186, 355] width 20 height 7
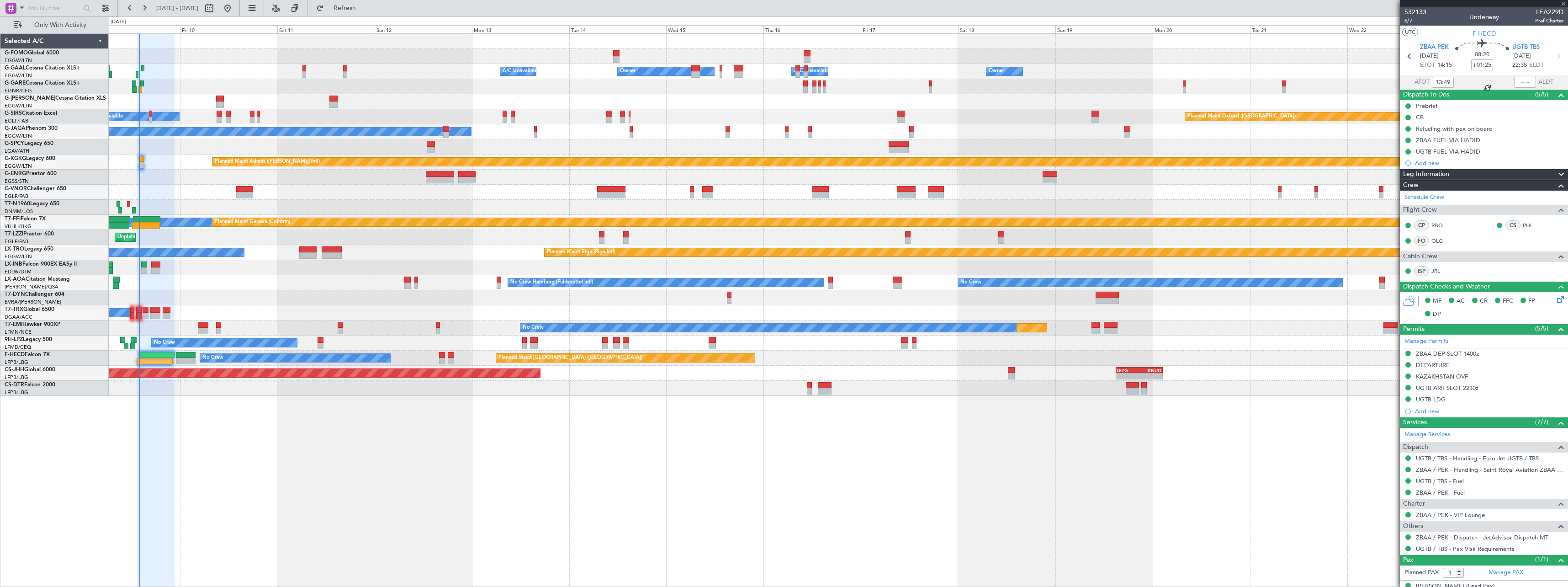
type input "+00:20"
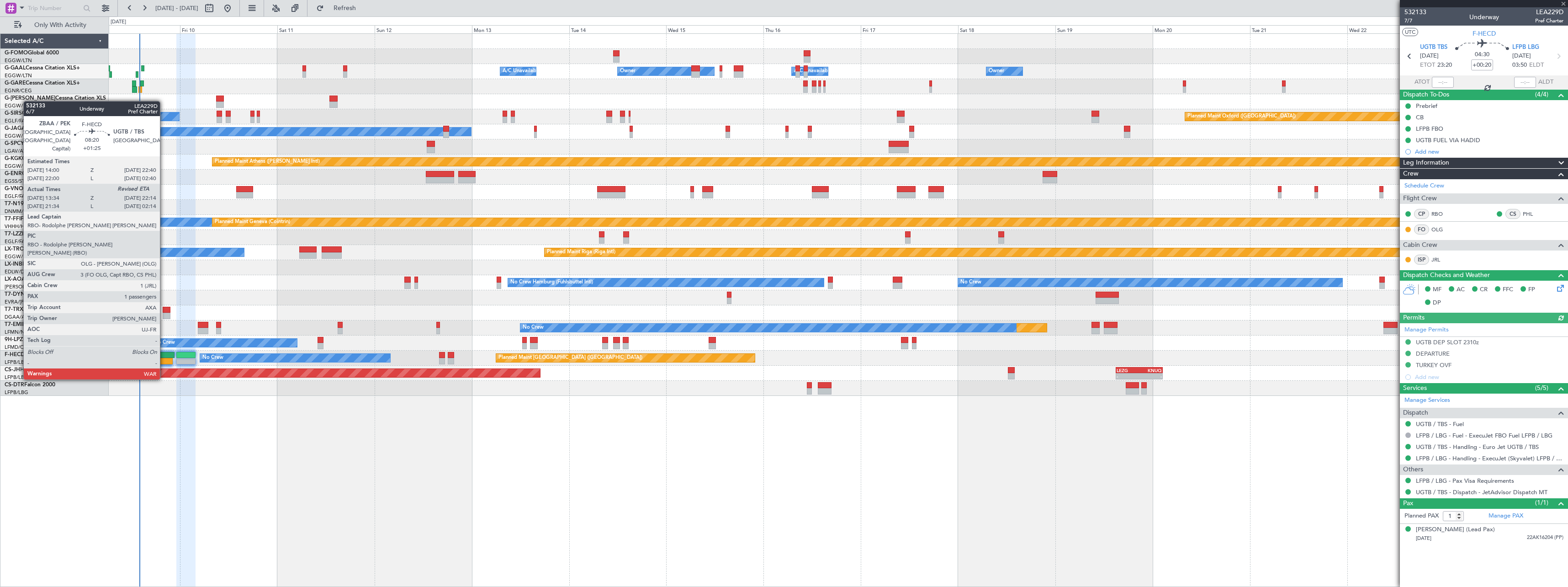
click at [164, 353] on div at bounding box center [156, 355] width 35 height 7
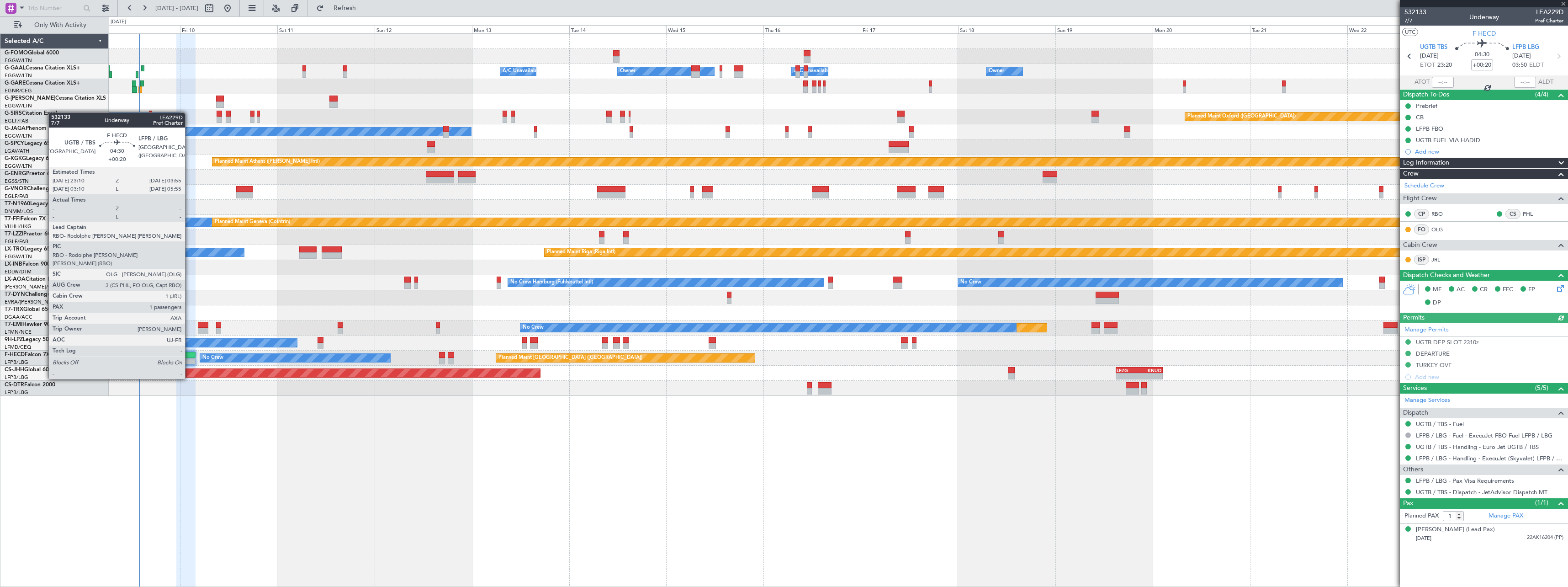
type input "+01:25"
type input "13:49"
